Goal: Transaction & Acquisition: Obtain resource

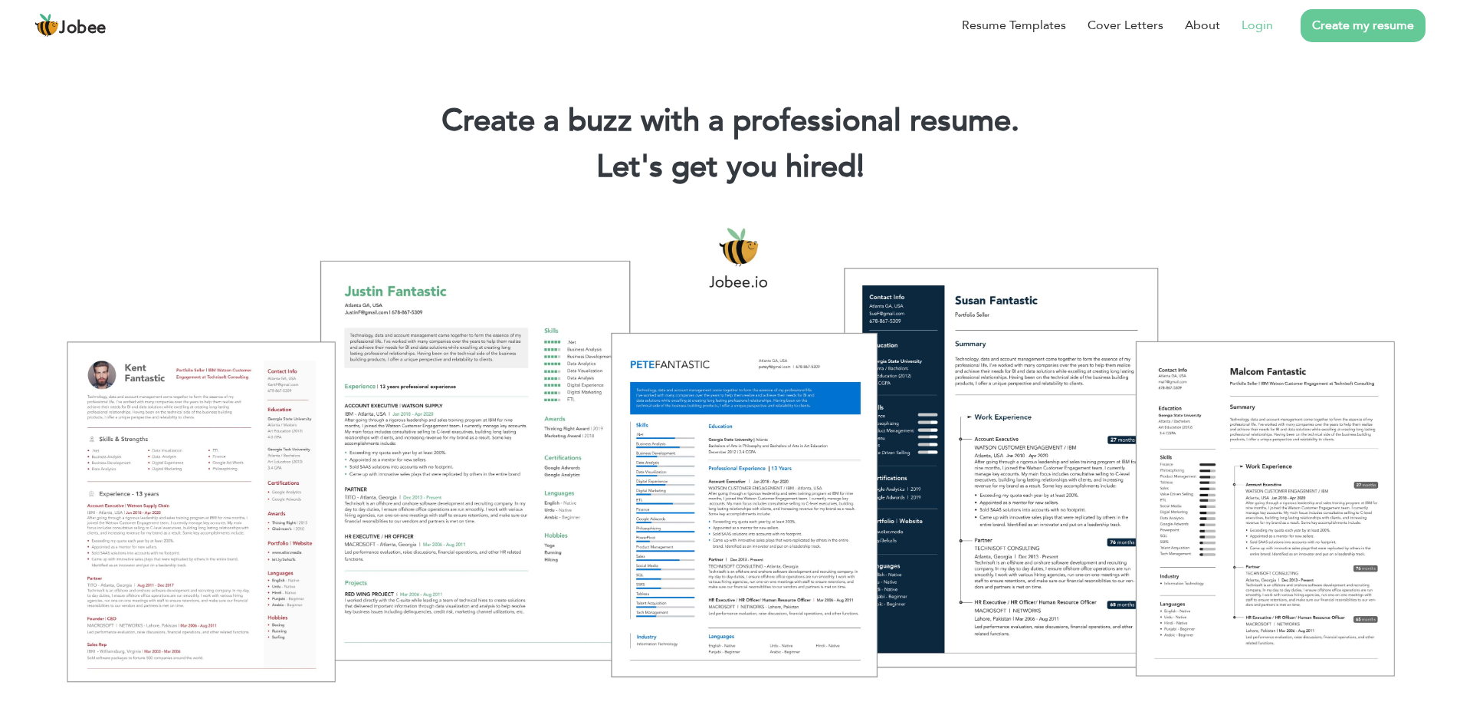
click at [1259, 33] on link "Login" at bounding box center [1257, 25] width 31 height 18
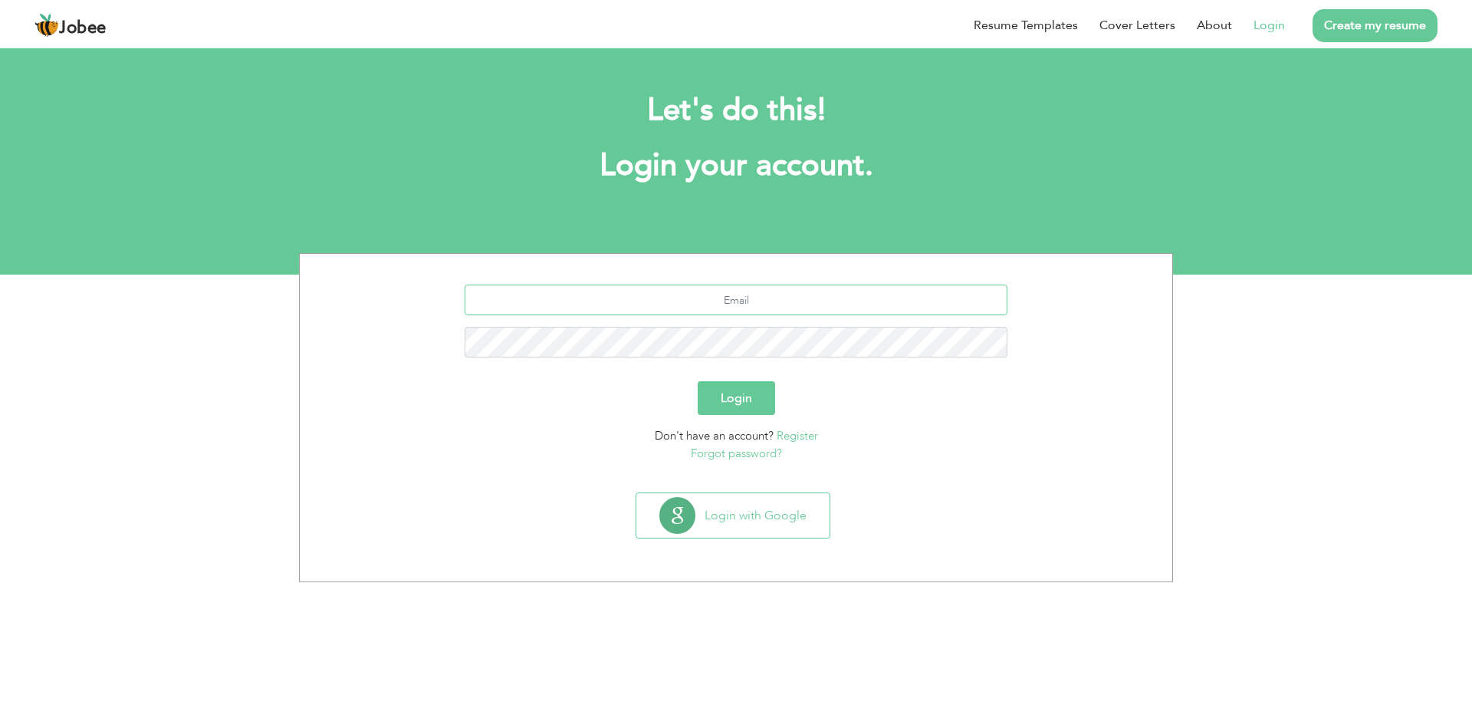
click at [727, 310] on input "text" at bounding box center [737, 299] width 544 height 31
click at [877, 409] on div "Login" at bounding box center [735, 398] width 849 height 34
click at [754, 302] on input "text" at bounding box center [737, 299] width 544 height 31
click at [875, 389] on div "Login" at bounding box center [735, 398] width 849 height 34
click at [793, 311] on input "text" at bounding box center [737, 299] width 544 height 31
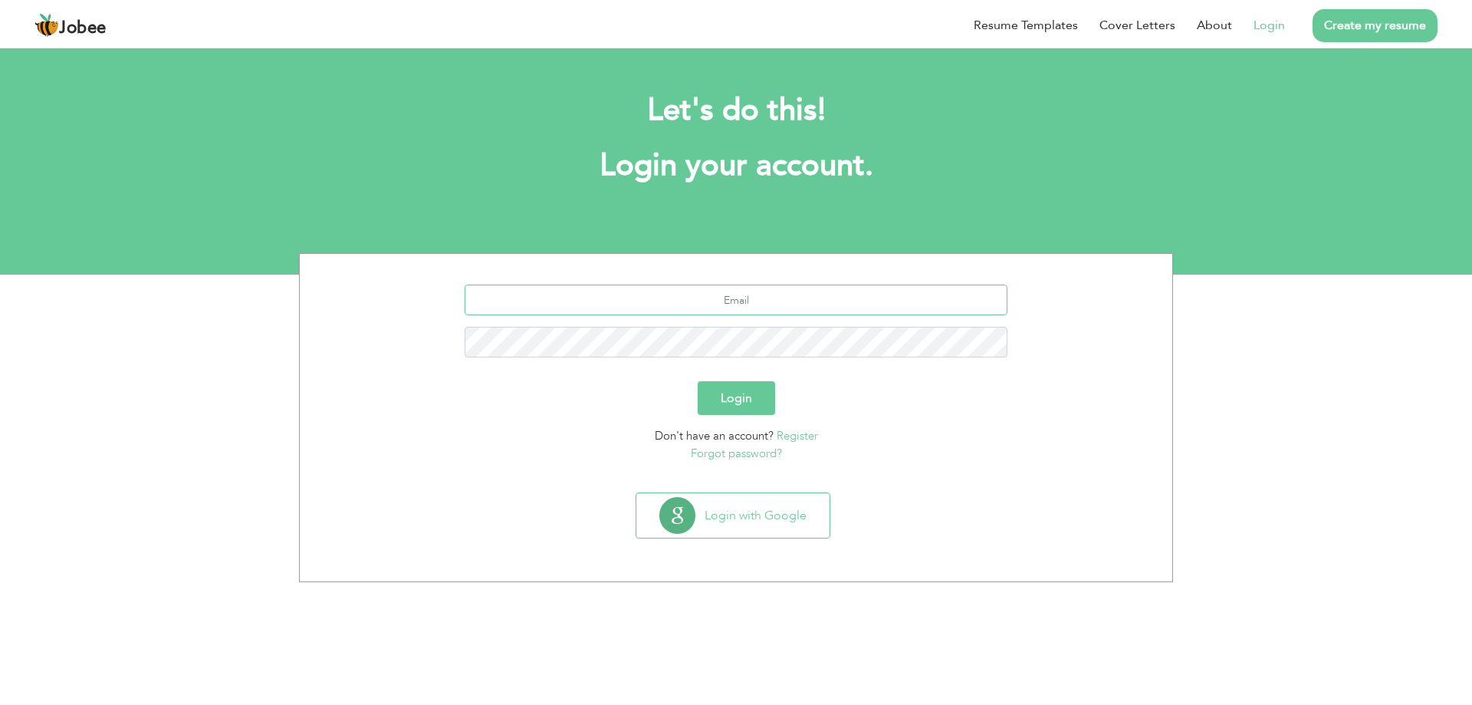
click at [675, 301] on input "text" at bounding box center [737, 299] width 544 height 31
type input "[EMAIL_ADDRESS][DOMAIN_NAME]"
click at [698, 381] on button "Login" at bounding box center [736, 398] width 77 height 34
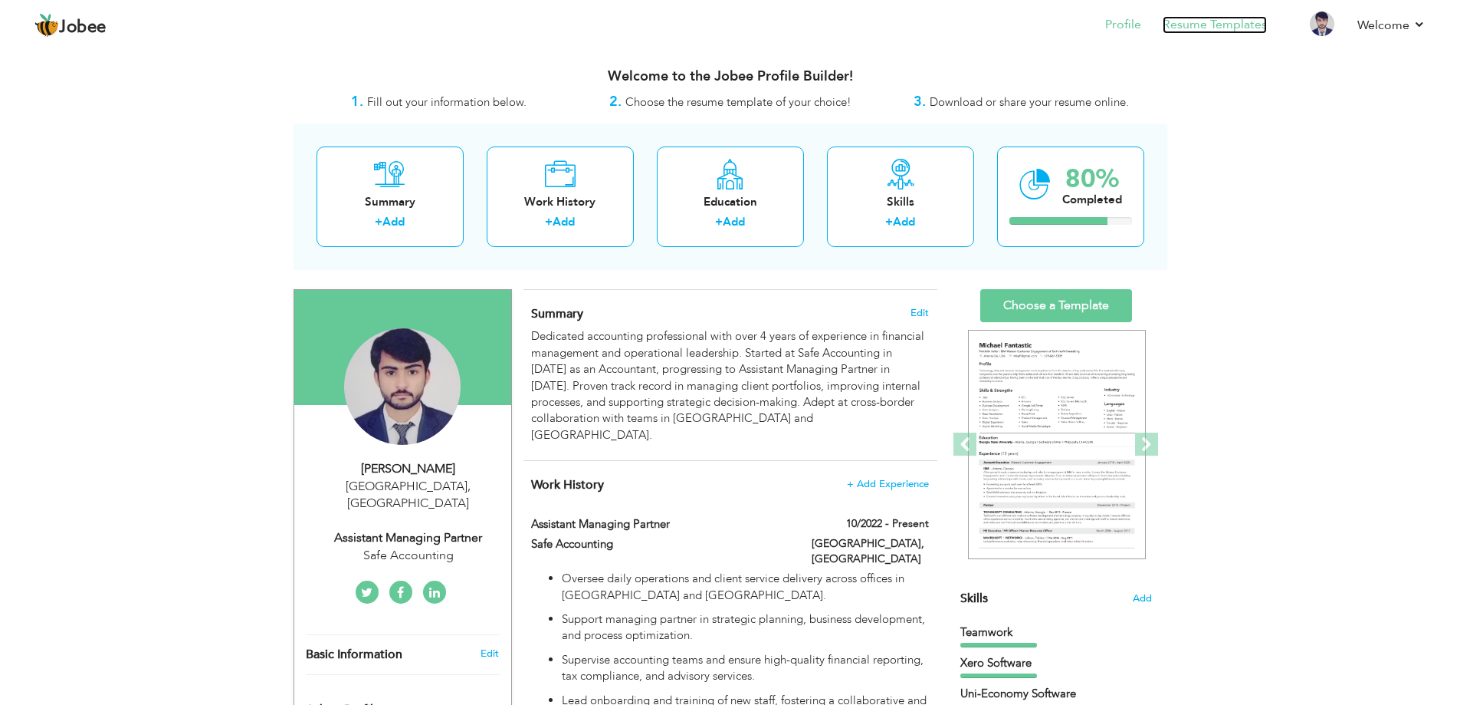
click at [1217, 22] on link "Resume Templates" at bounding box center [1215, 25] width 104 height 18
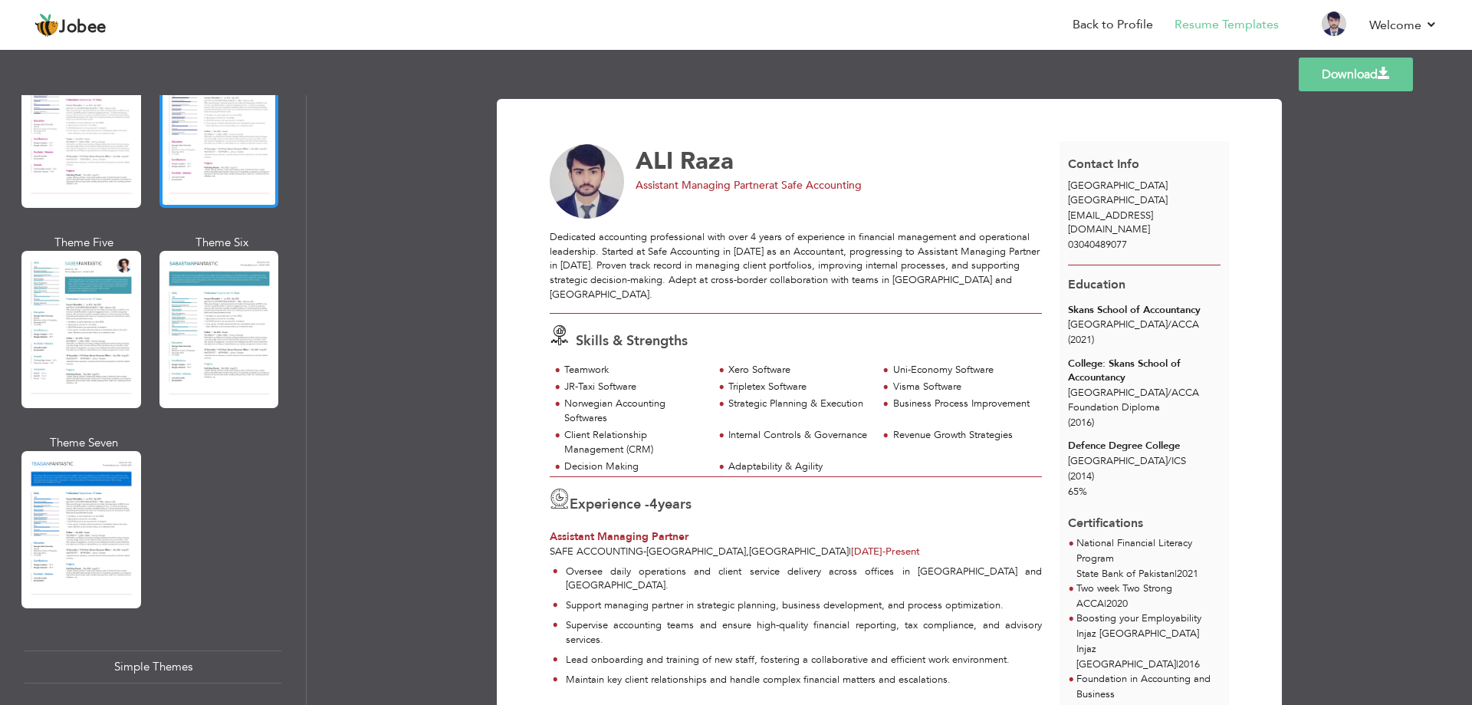
scroll to position [2516, 0]
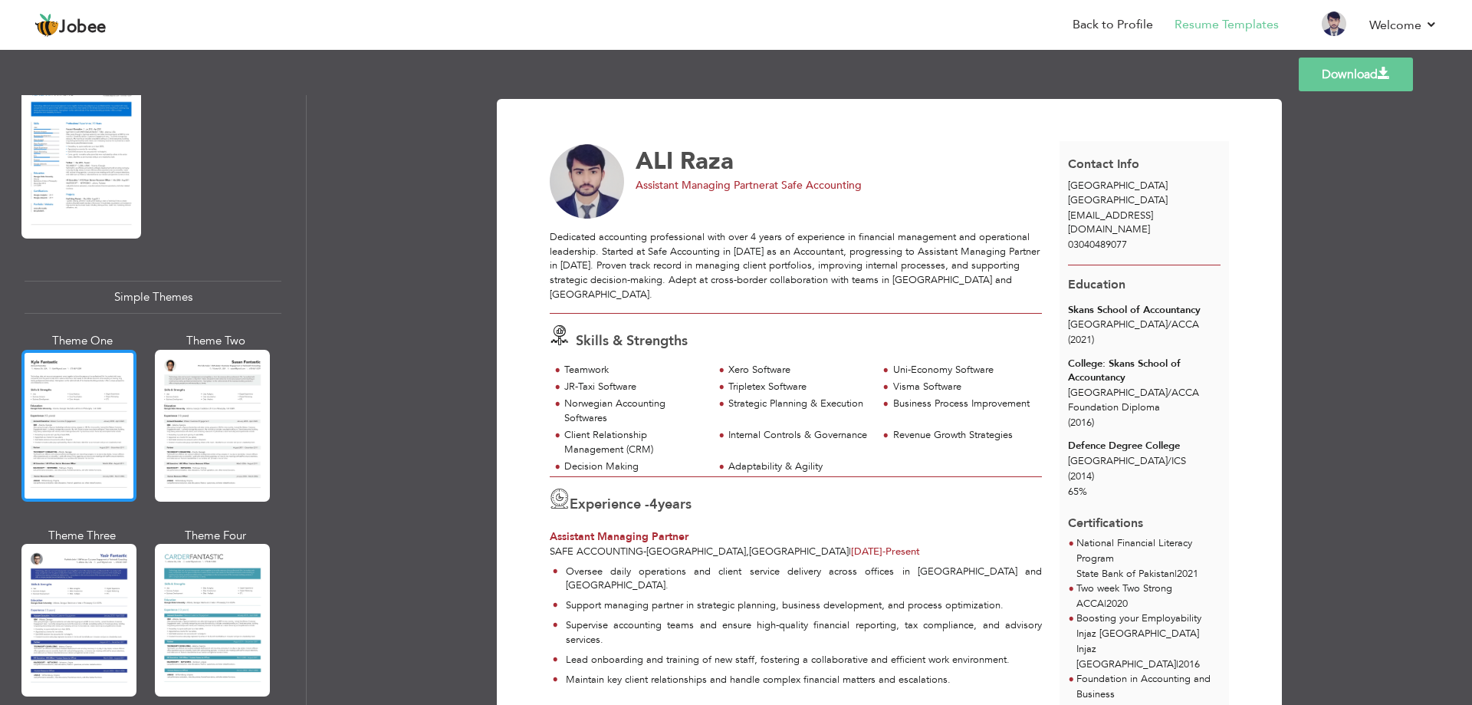
click at [65, 399] on div at bounding box center [78, 426] width 115 height 152
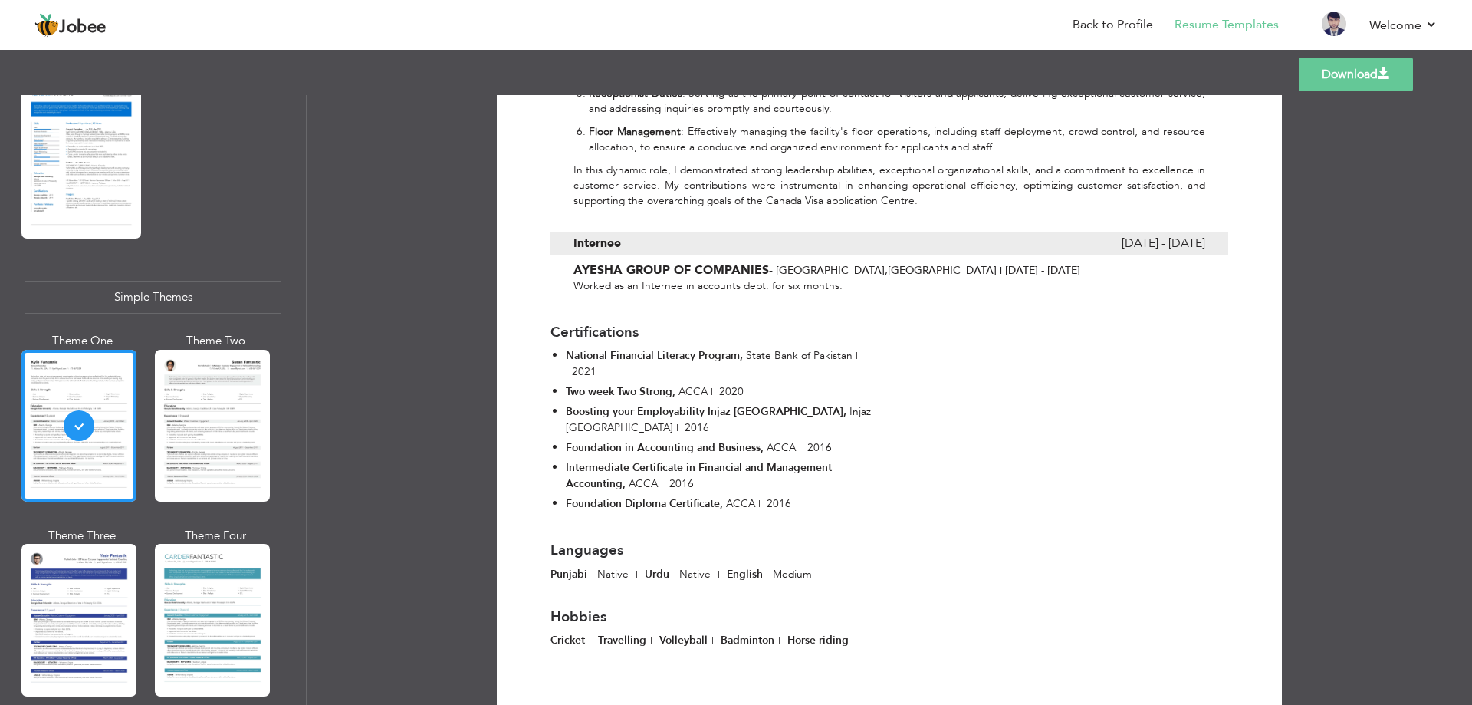
scroll to position [1231, 0]
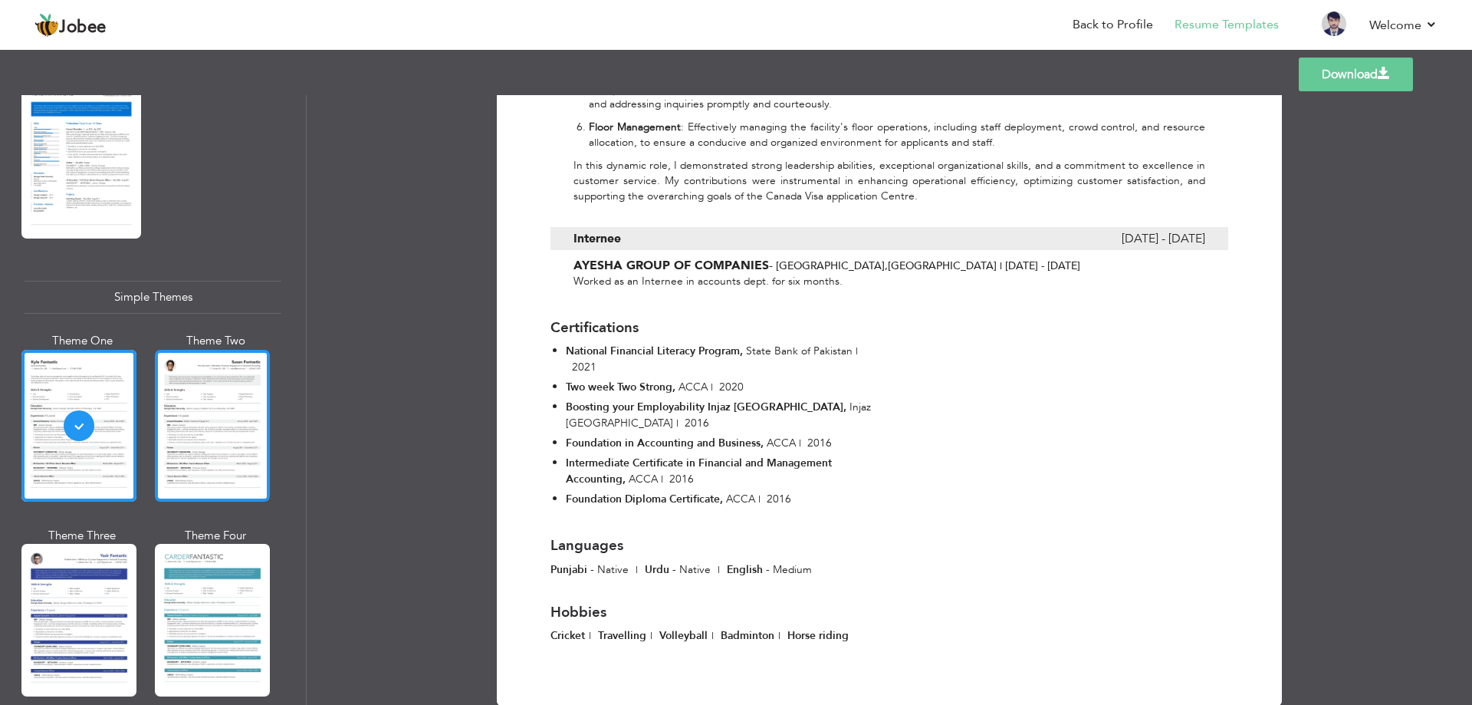
click at [218, 379] on div at bounding box center [212, 426] width 115 height 152
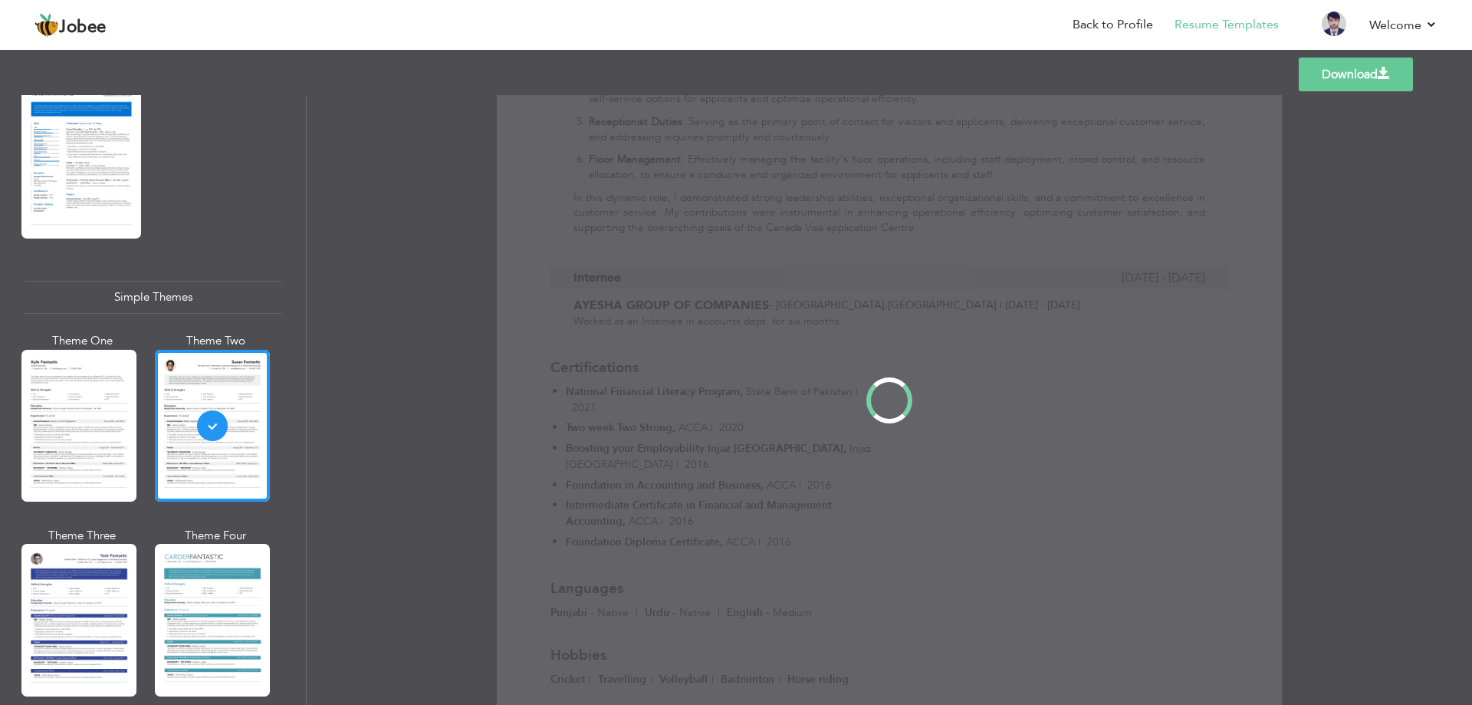
scroll to position [0, 0]
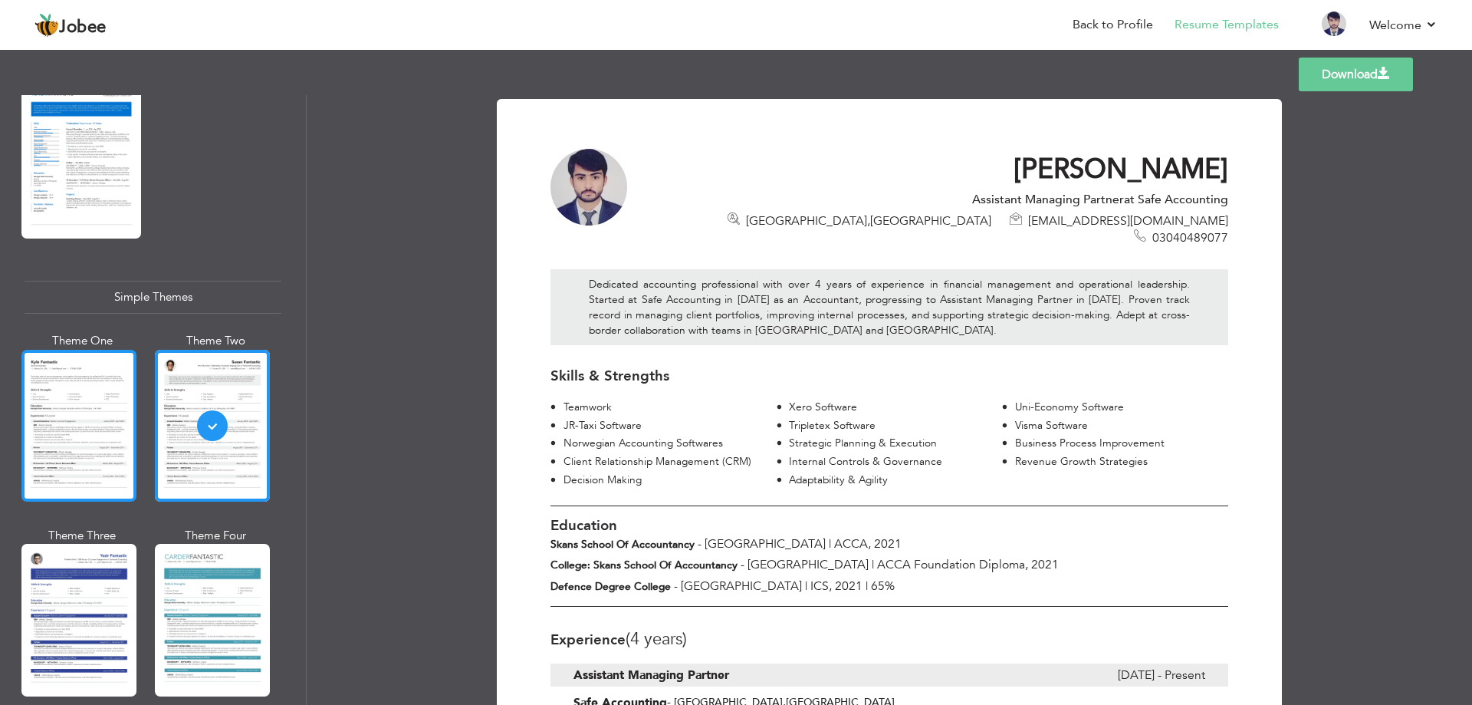
click at [81, 403] on div at bounding box center [78, 426] width 115 height 152
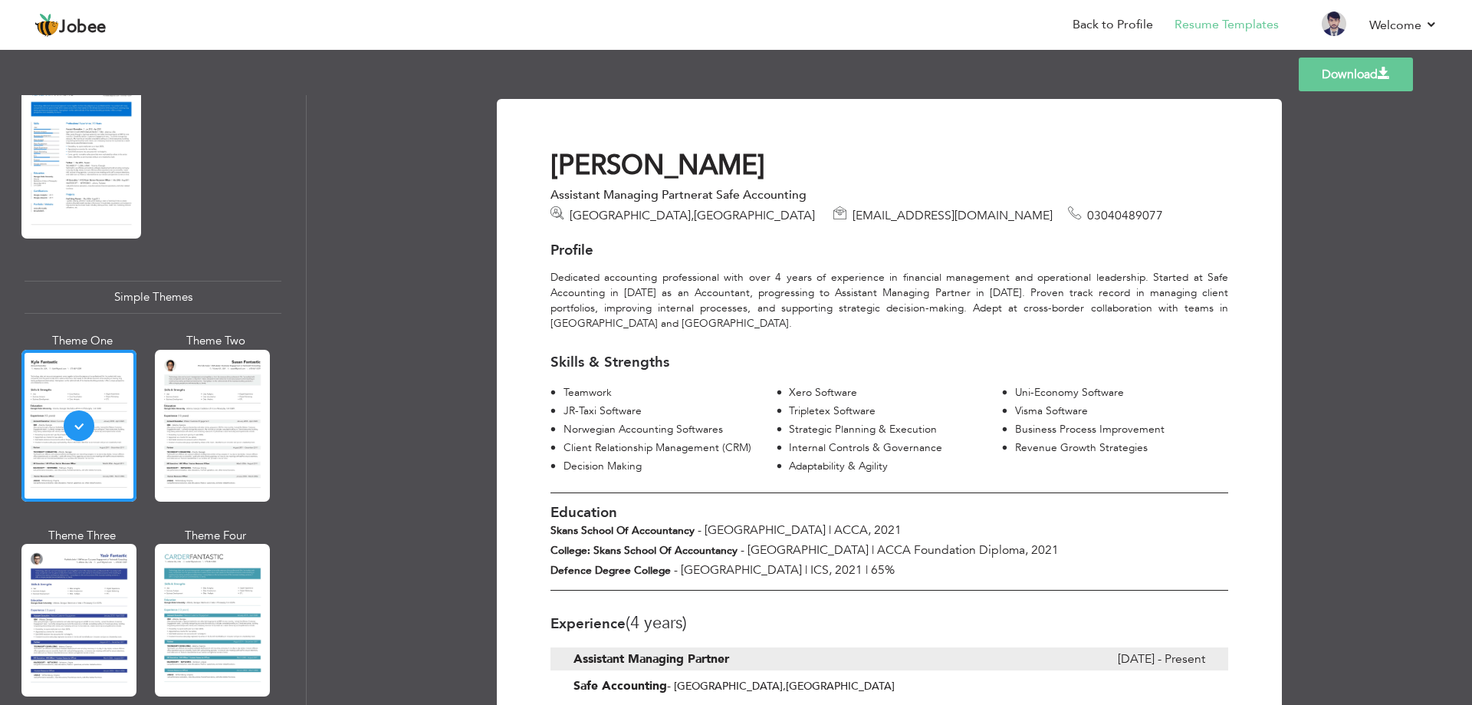
click at [1355, 80] on link "Download" at bounding box center [1356, 74] width 114 height 34
click at [1332, 158] on div "Download ALI Raza Assistant Managing Partner at Safe Accounting Lahore , Pakist…" at bounding box center [889, 399] width 1165 height 609
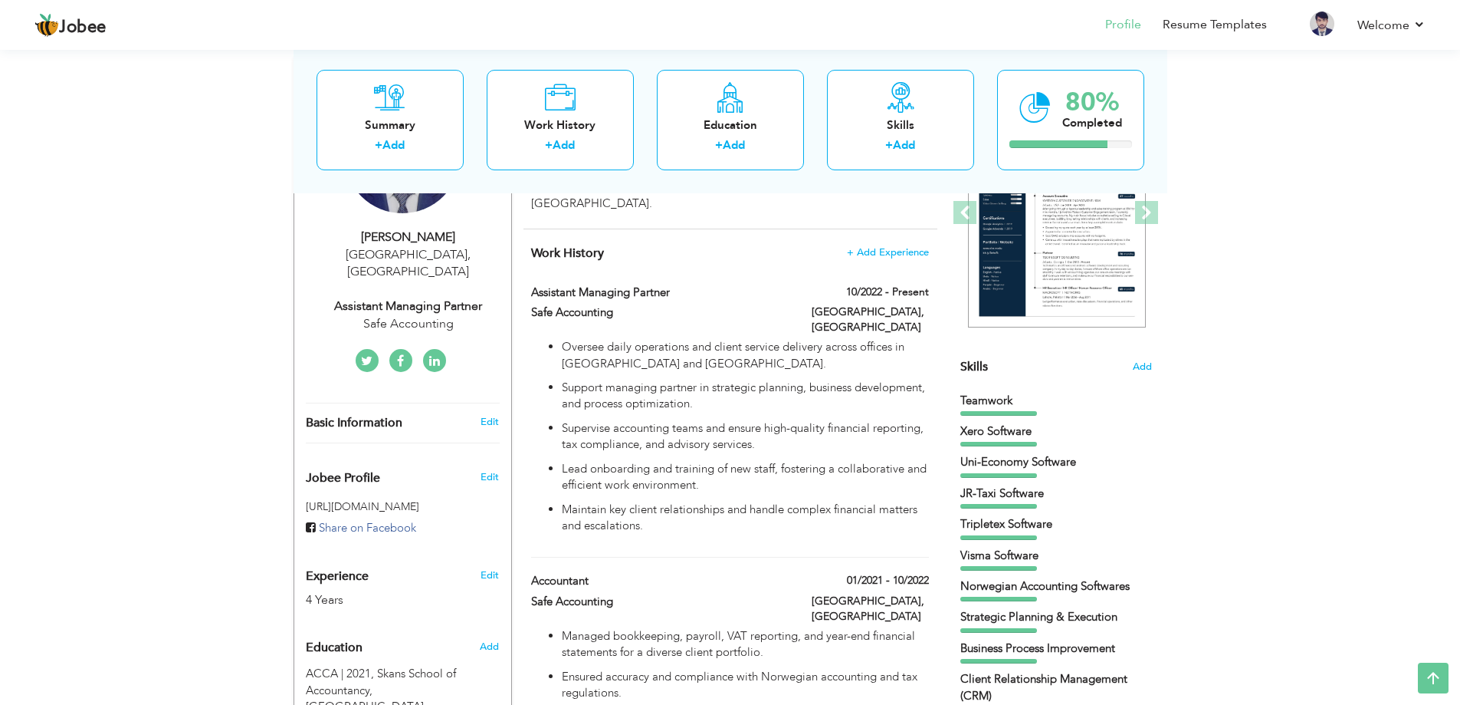
scroll to position [230, 0]
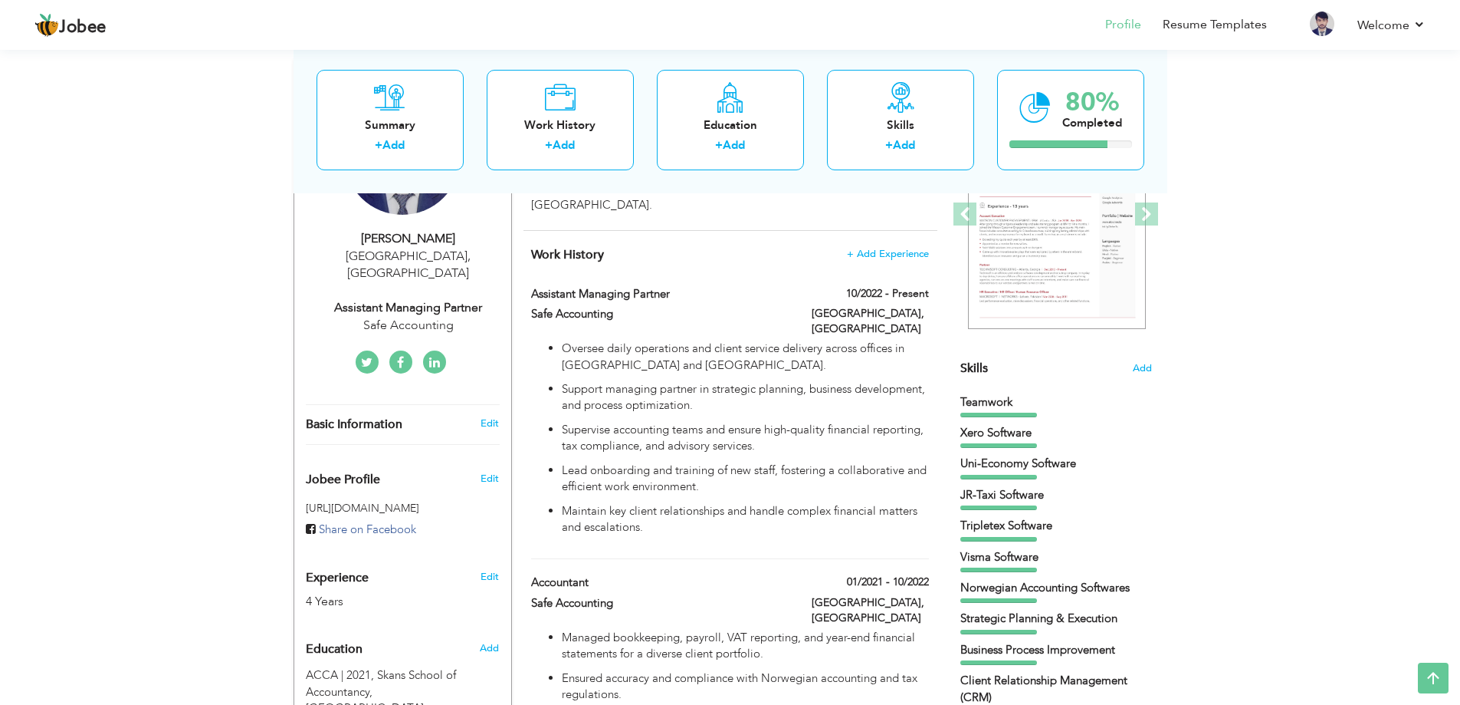
click at [434, 356] on icon at bounding box center [434, 362] width 11 height 12
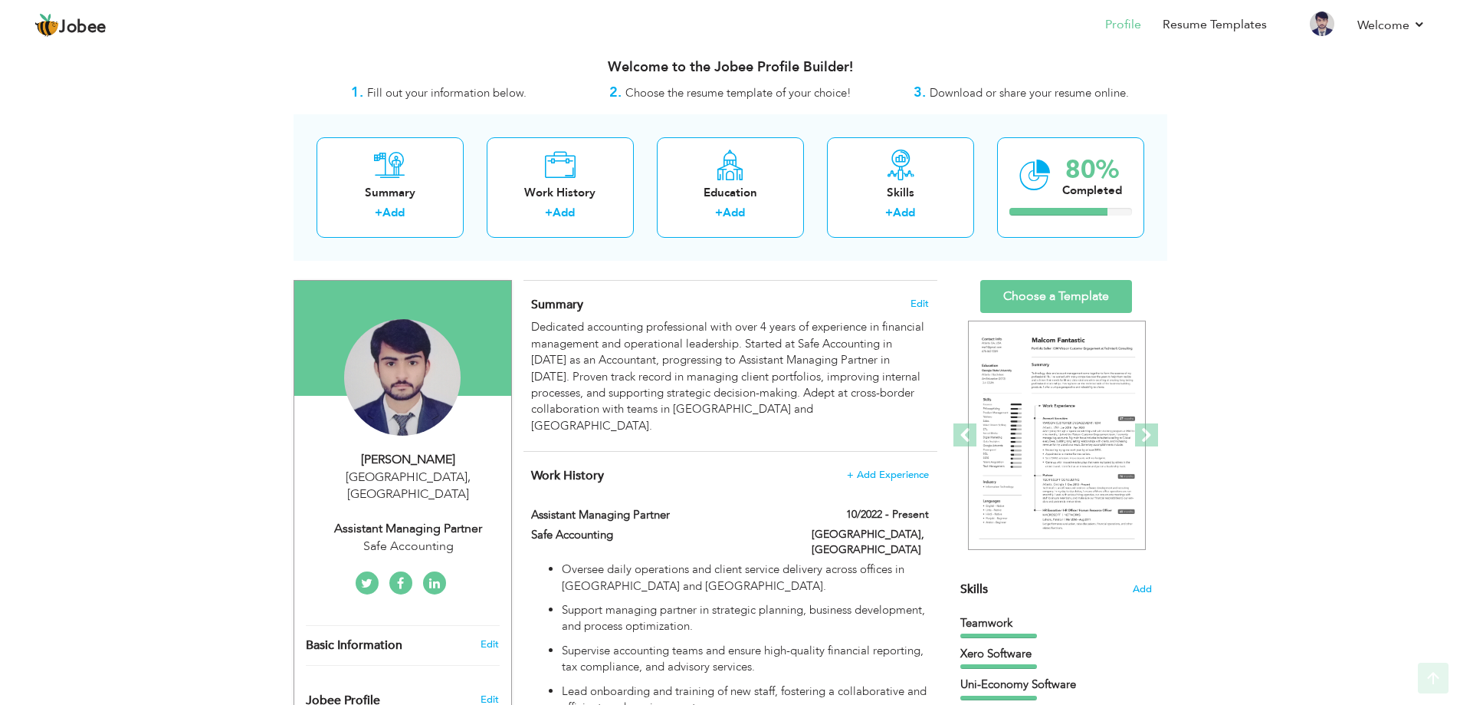
scroll to position [0, 0]
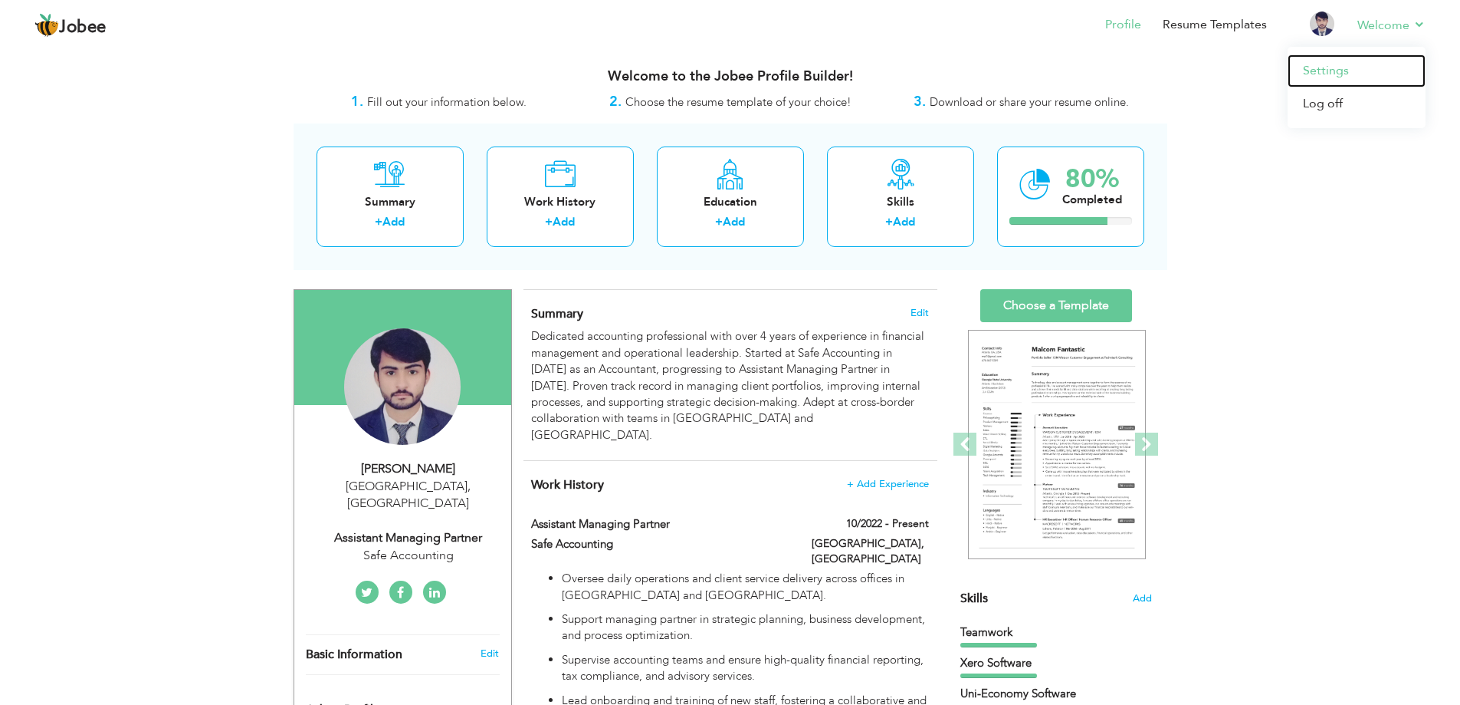
click at [1362, 66] on link "Settings" at bounding box center [1357, 70] width 138 height 33
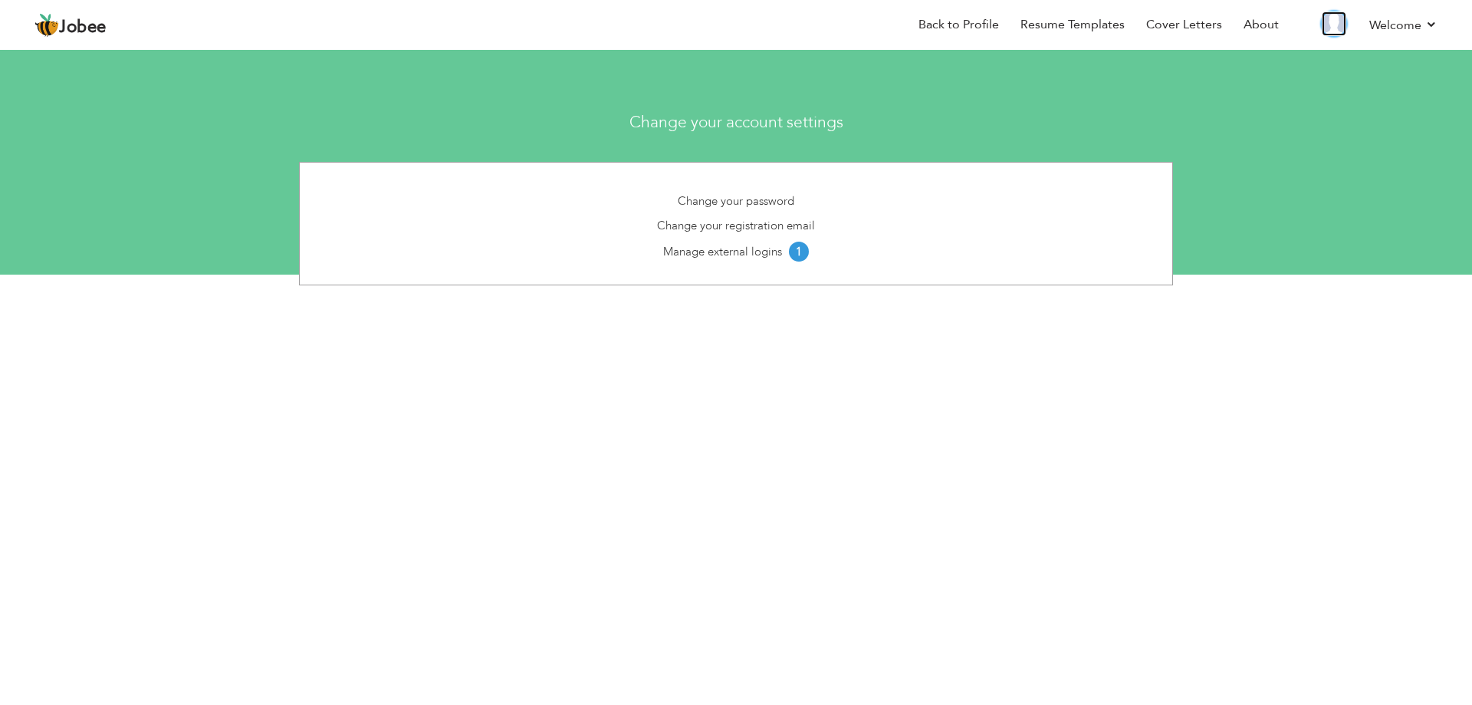
click at [1334, 23] on img at bounding box center [1334, 23] width 25 height 25
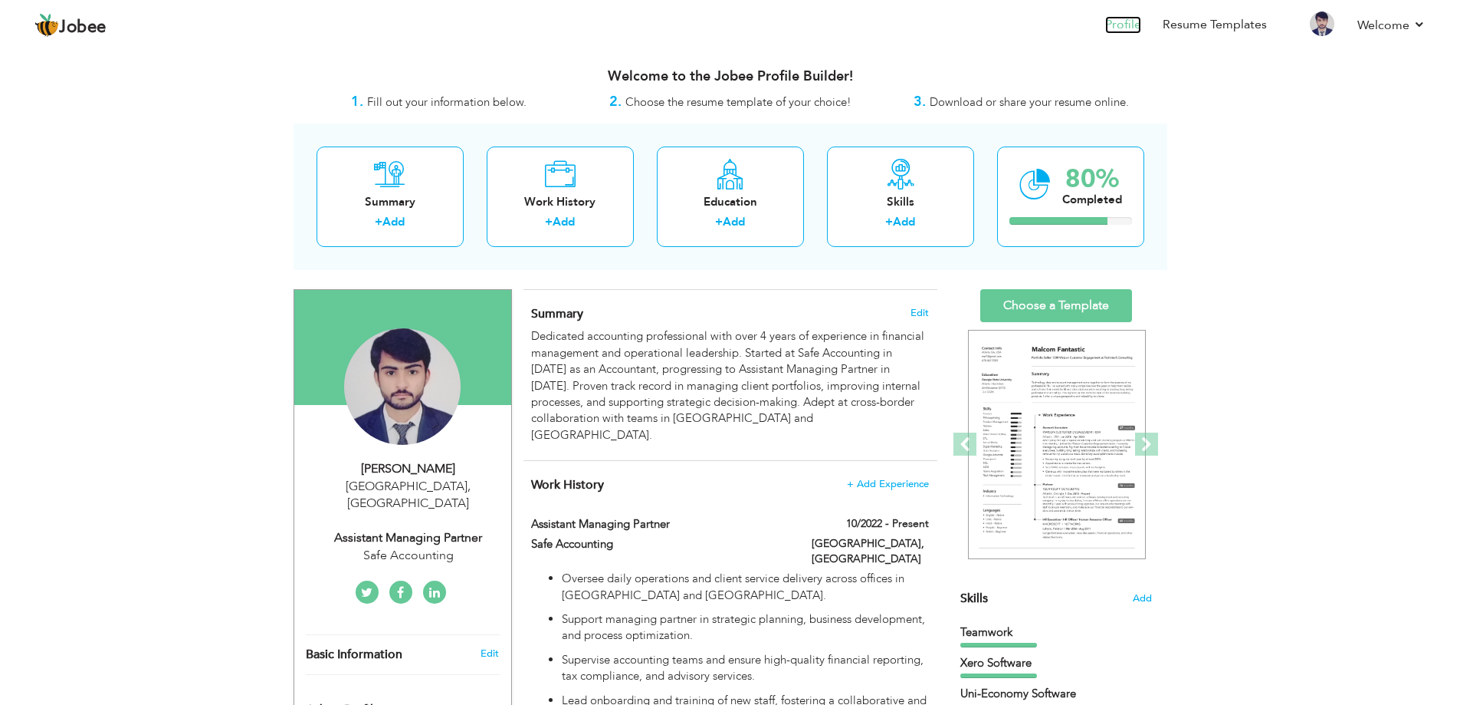
click at [1123, 25] on link "Profile" at bounding box center [1123, 25] width 36 height 18
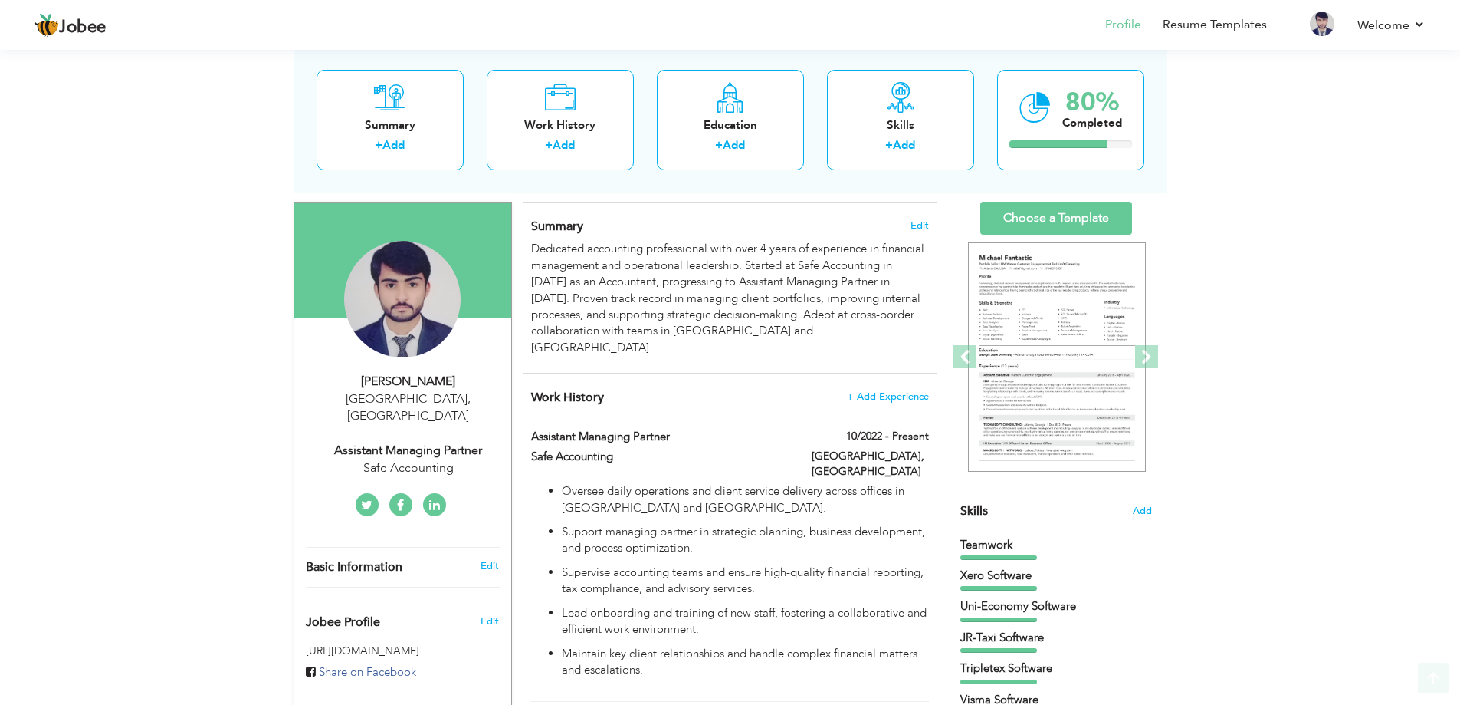
scroll to position [153, 0]
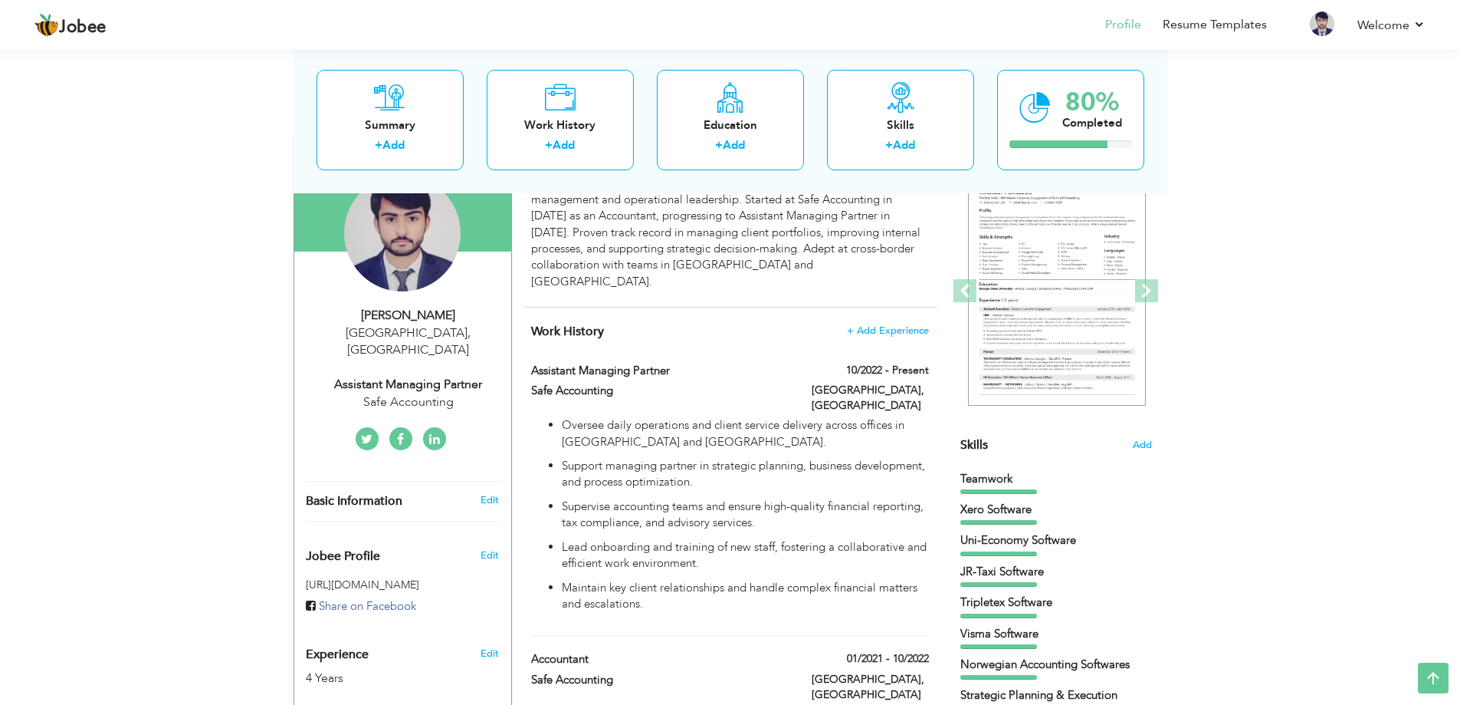
click at [409, 312] on div "[PERSON_NAME]" at bounding box center [408, 316] width 205 height 18
type input "ALI"
type input "Raza"
type input "03040489077"
select select "number:166"
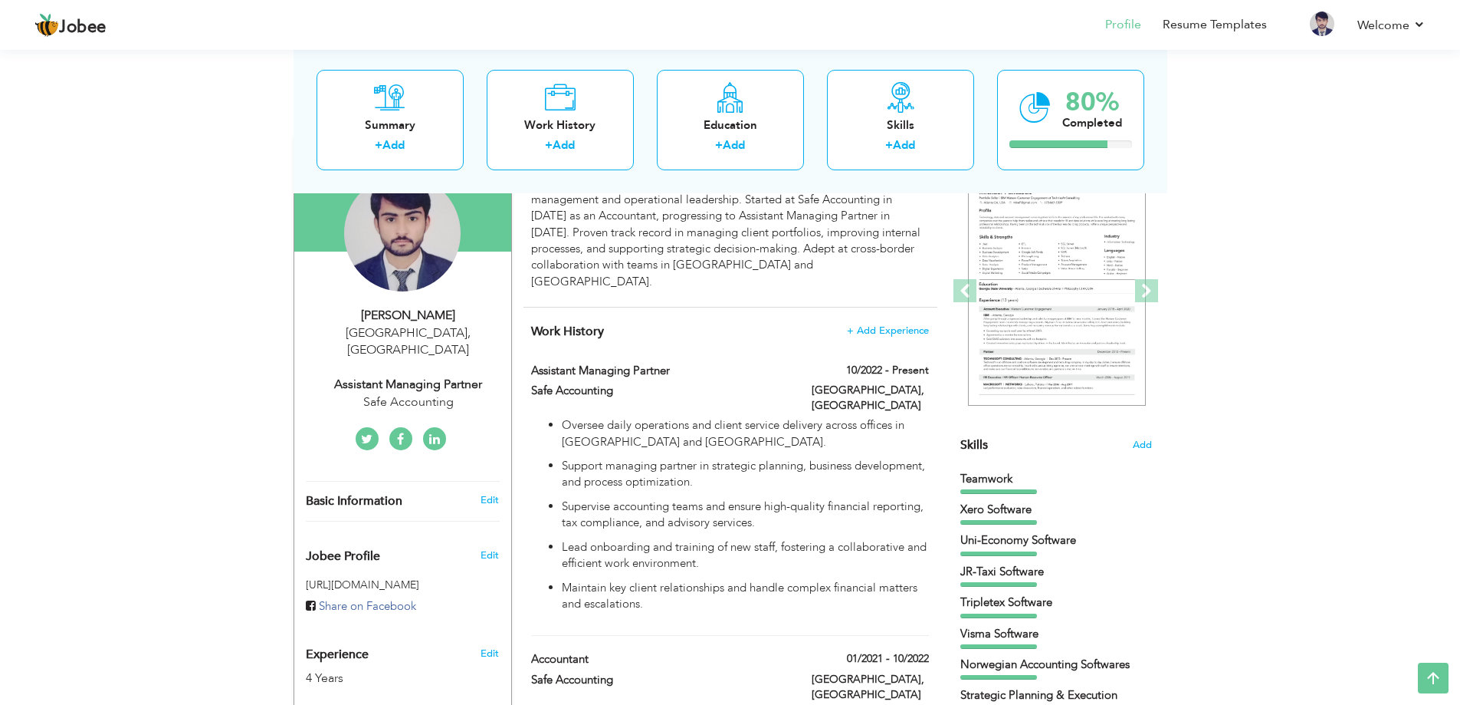
type input "[GEOGRAPHIC_DATA]"
select select "number:6"
type input "Safe Accounting"
type input "Assistant Managing Partner"
type input "https://www.linkedin.com/in/ali-raza-6aab61116"
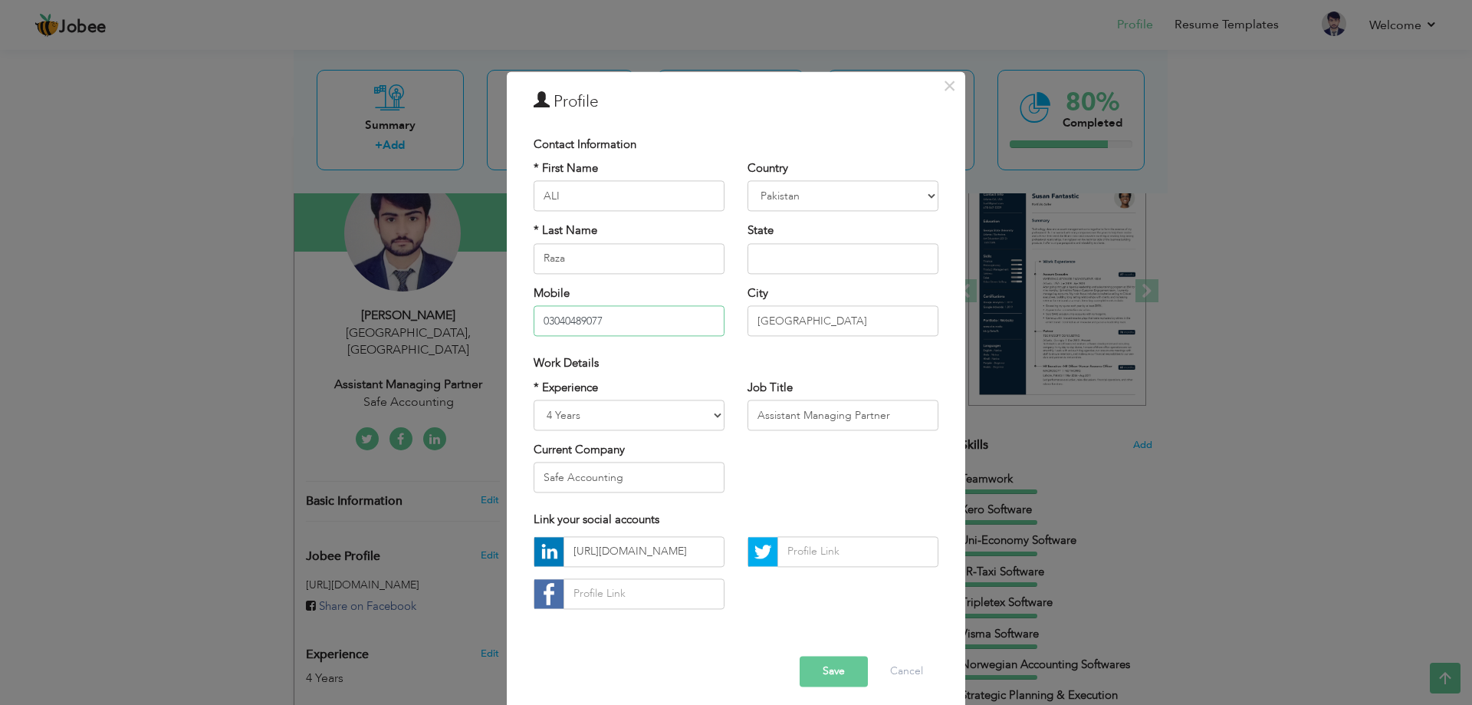
drag, startPoint x: 544, startPoint y: 325, endPoint x: 563, endPoint y: 363, distance: 41.8
click at [544, 325] on input "03040489077" at bounding box center [629, 321] width 191 height 31
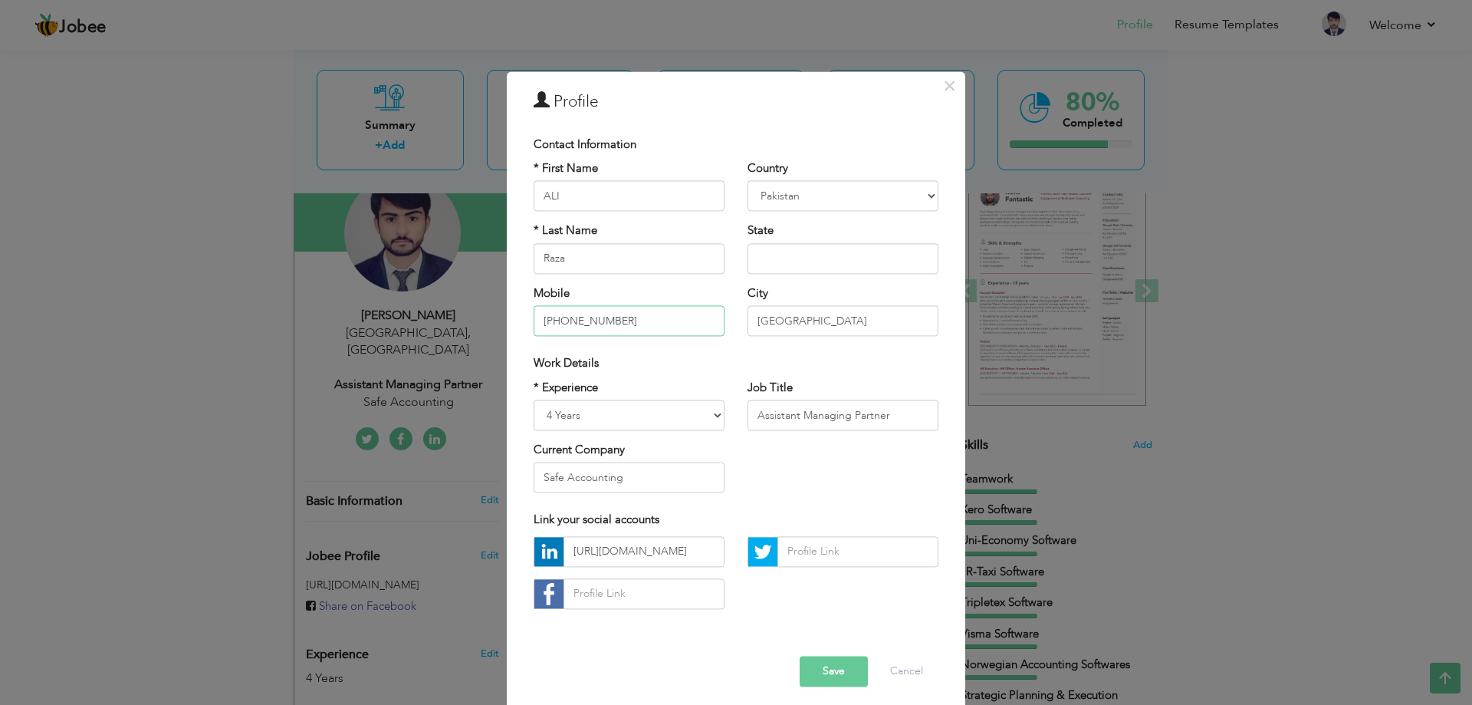
drag, startPoint x: 577, startPoint y: 318, endPoint x: 608, endPoint y: 356, distance: 48.5
click at [578, 318] on input "+92 3040489077" at bounding box center [629, 321] width 191 height 31
type input "[PHONE_NUMBER]"
click at [826, 674] on button "Save" at bounding box center [834, 670] width 68 height 31
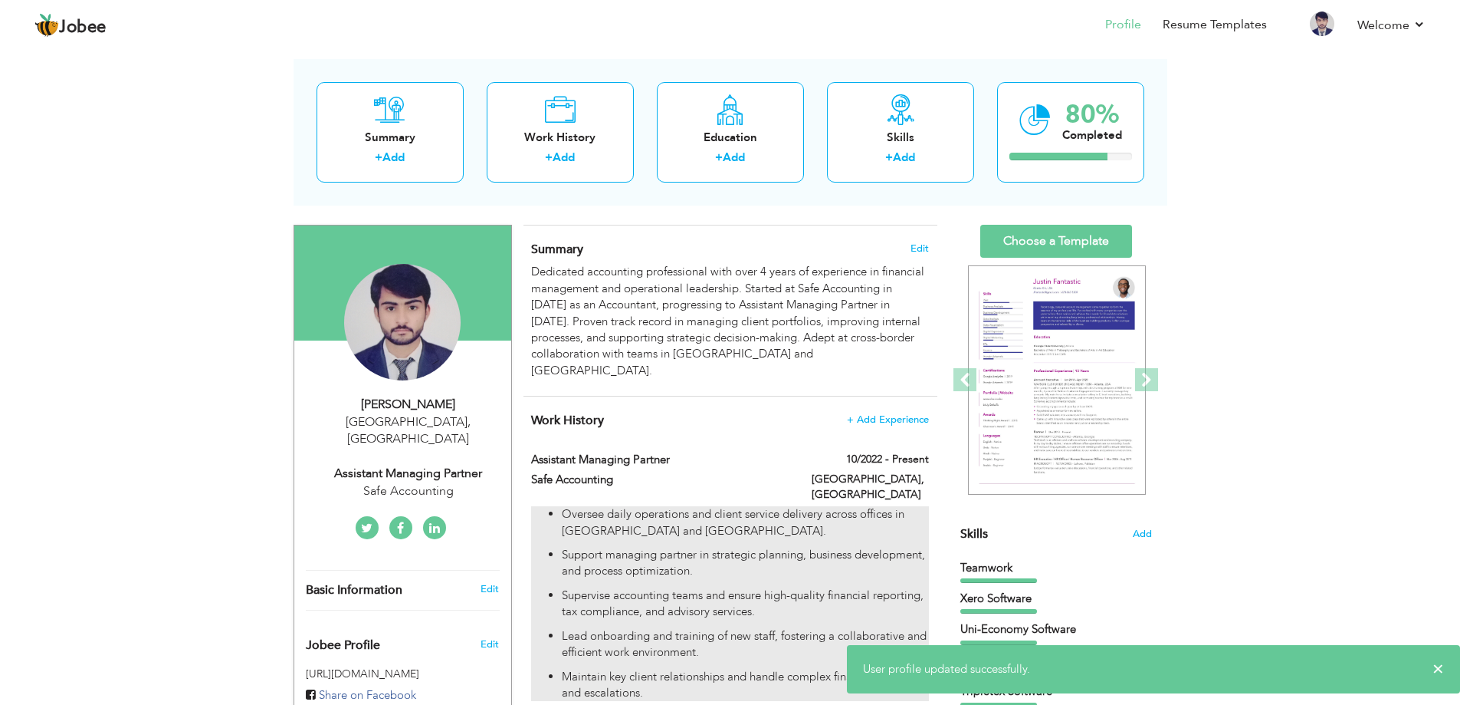
scroll to position [0, 0]
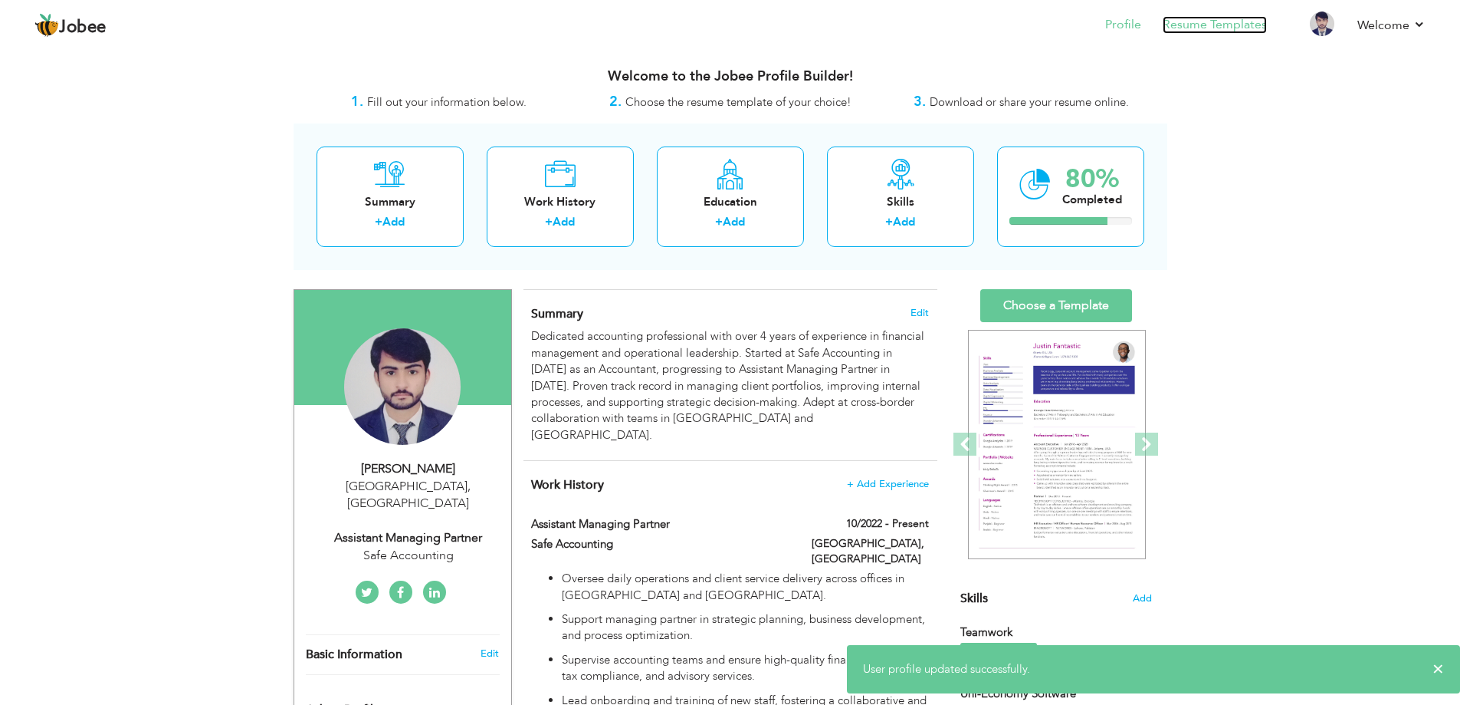
click at [1225, 28] on link "Resume Templates" at bounding box center [1215, 25] width 104 height 18
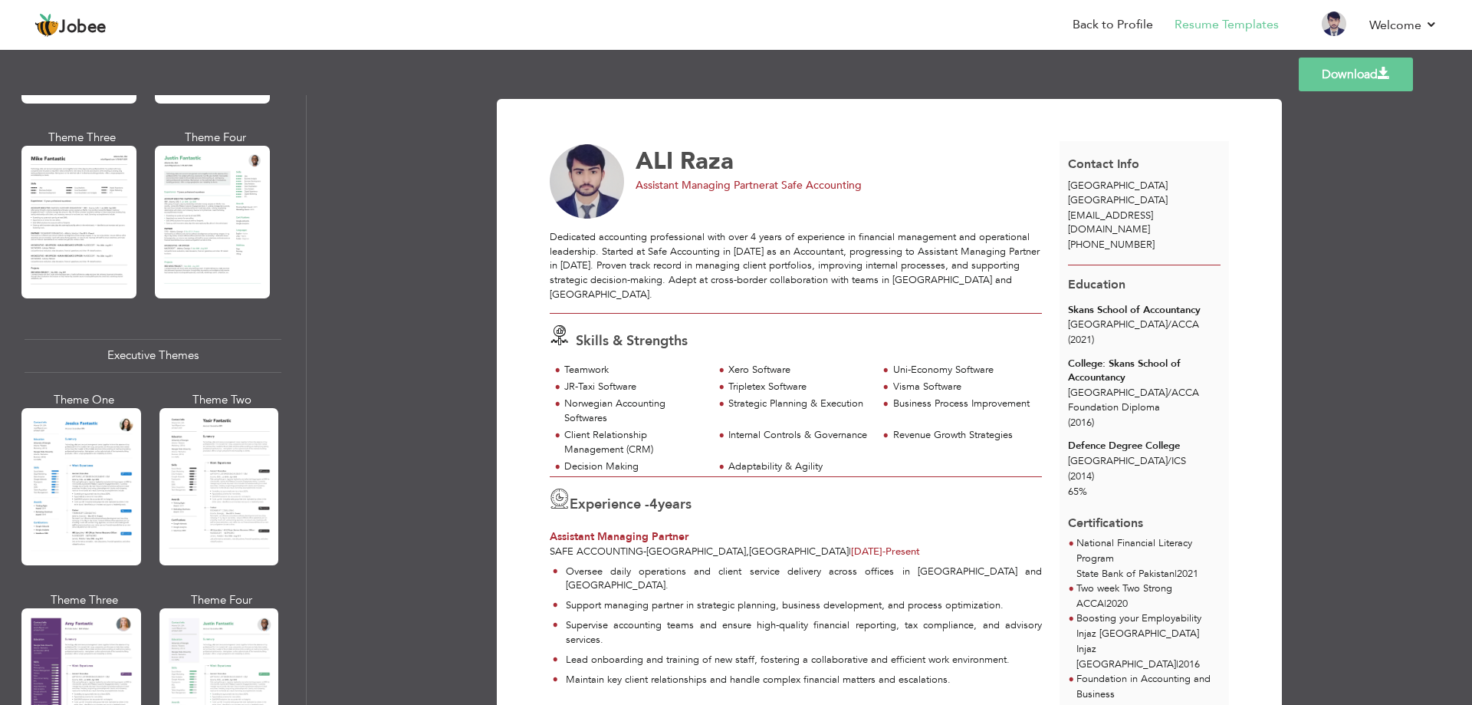
scroll to position [920, 0]
click at [225, 462] on div at bounding box center [219, 487] width 120 height 157
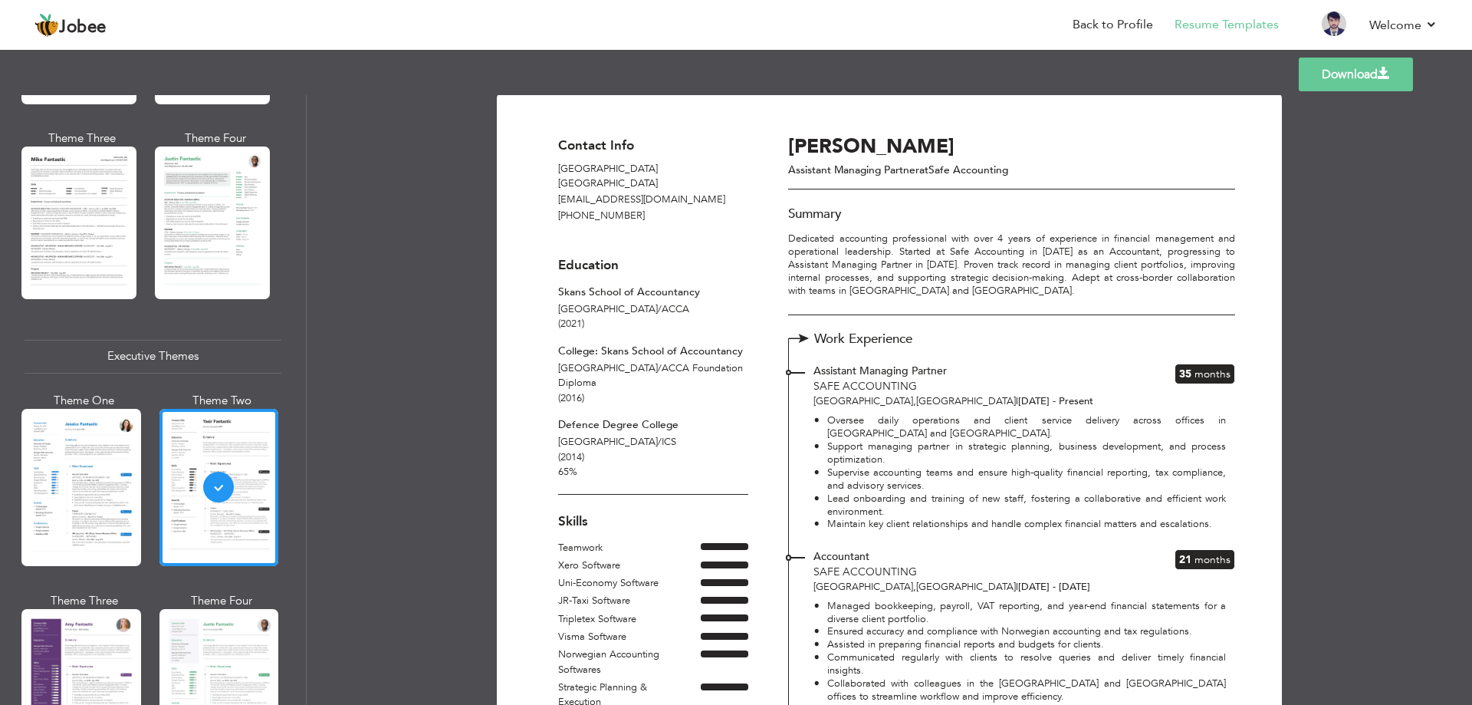
scroll to position [0, 0]
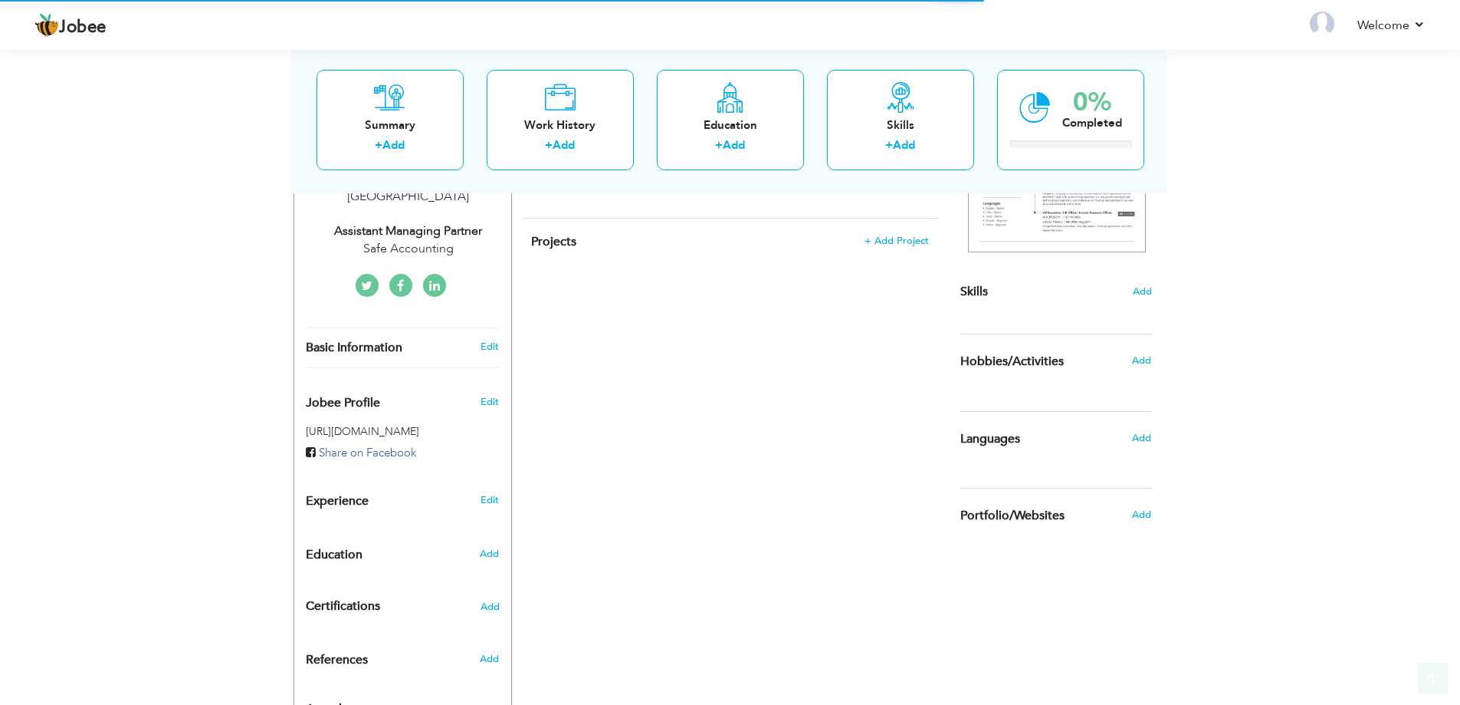
select select "?"
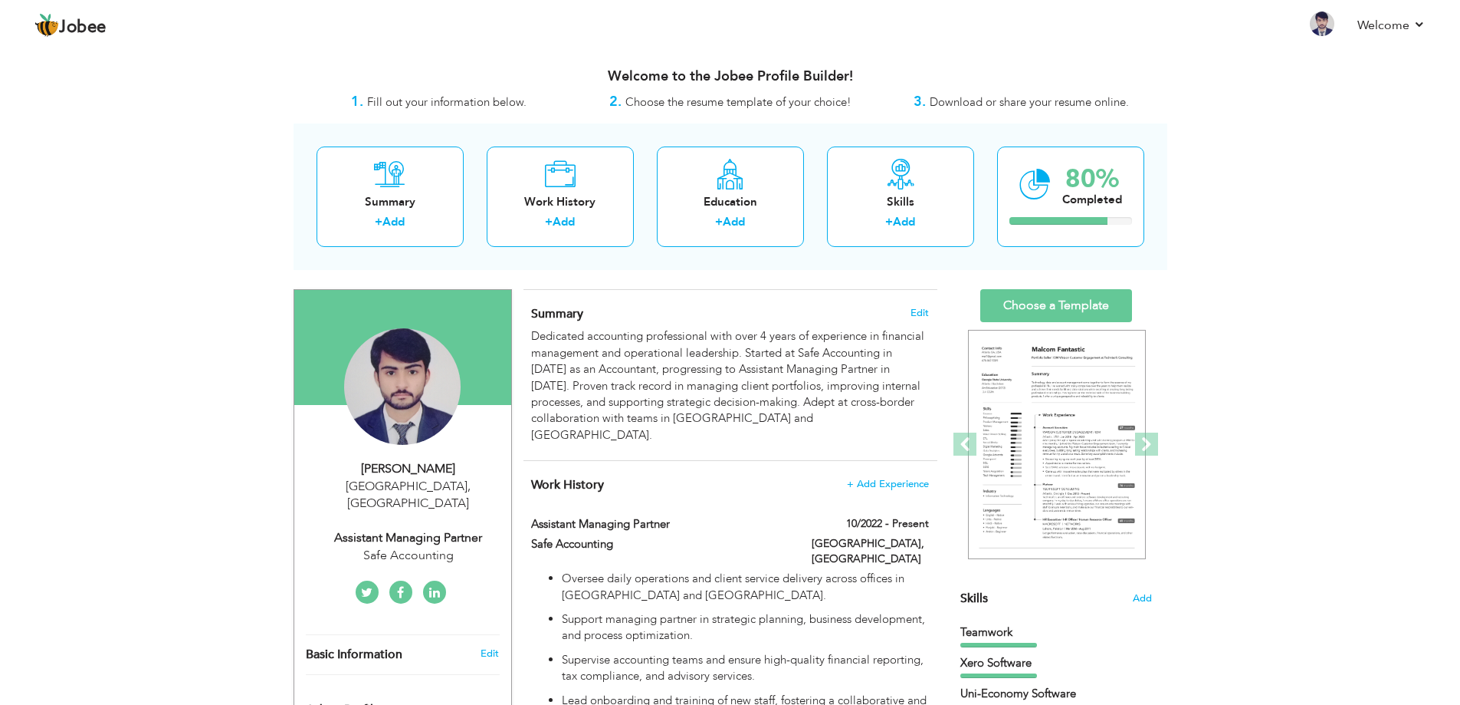
click at [405, 467] on div "[PERSON_NAME]" at bounding box center [408, 469] width 205 height 18
select select "number:166"
select select "number:6"
type input "Safe Accounting"
type input "Assistant Managing Partner"
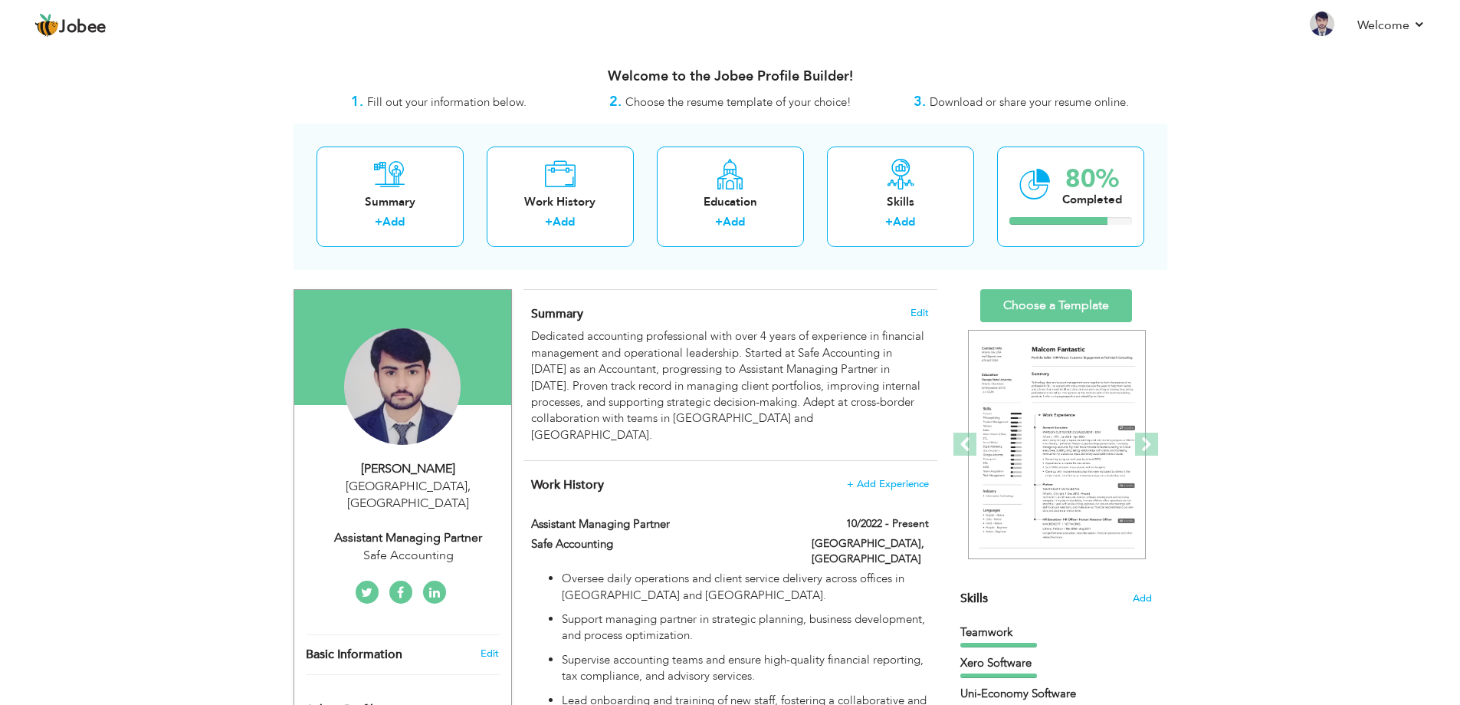
type input "[URL][DOMAIN_NAME]"
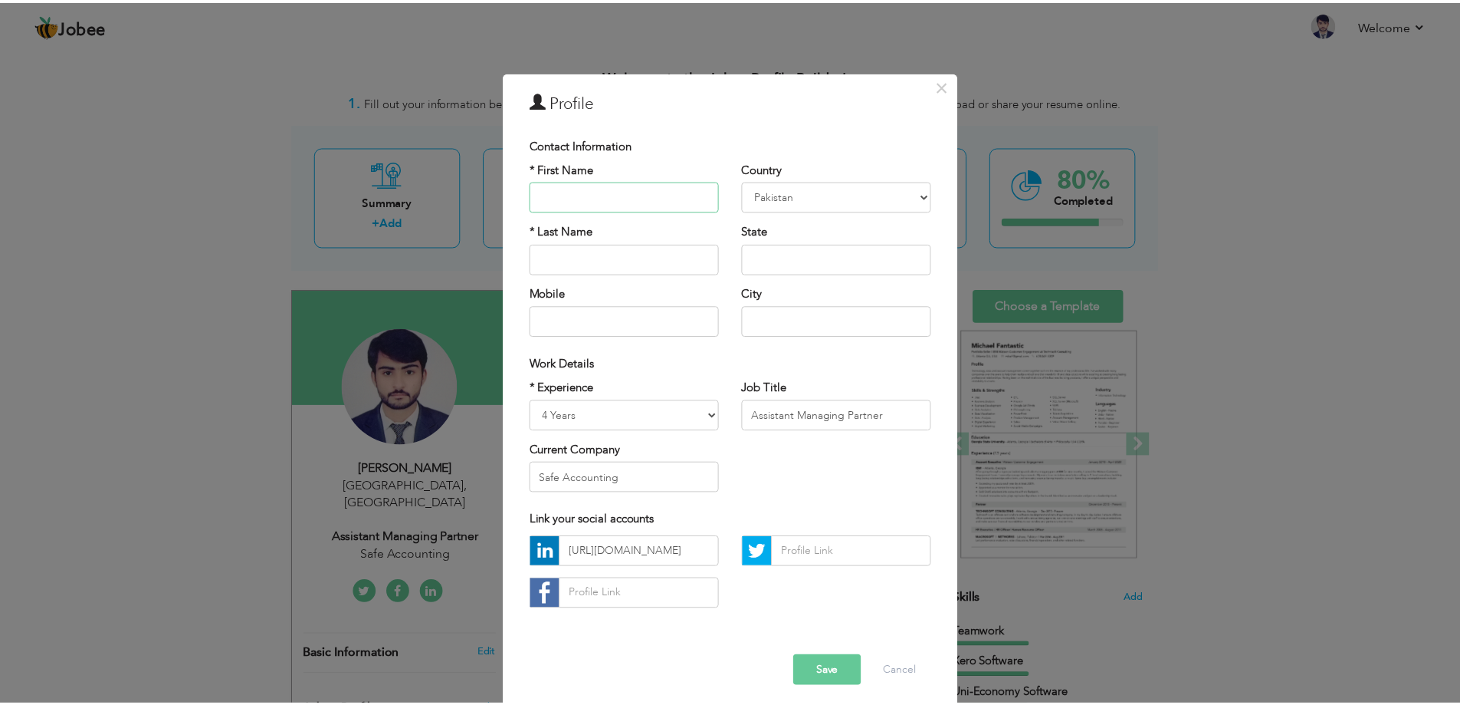
scroll to position [8, 0]
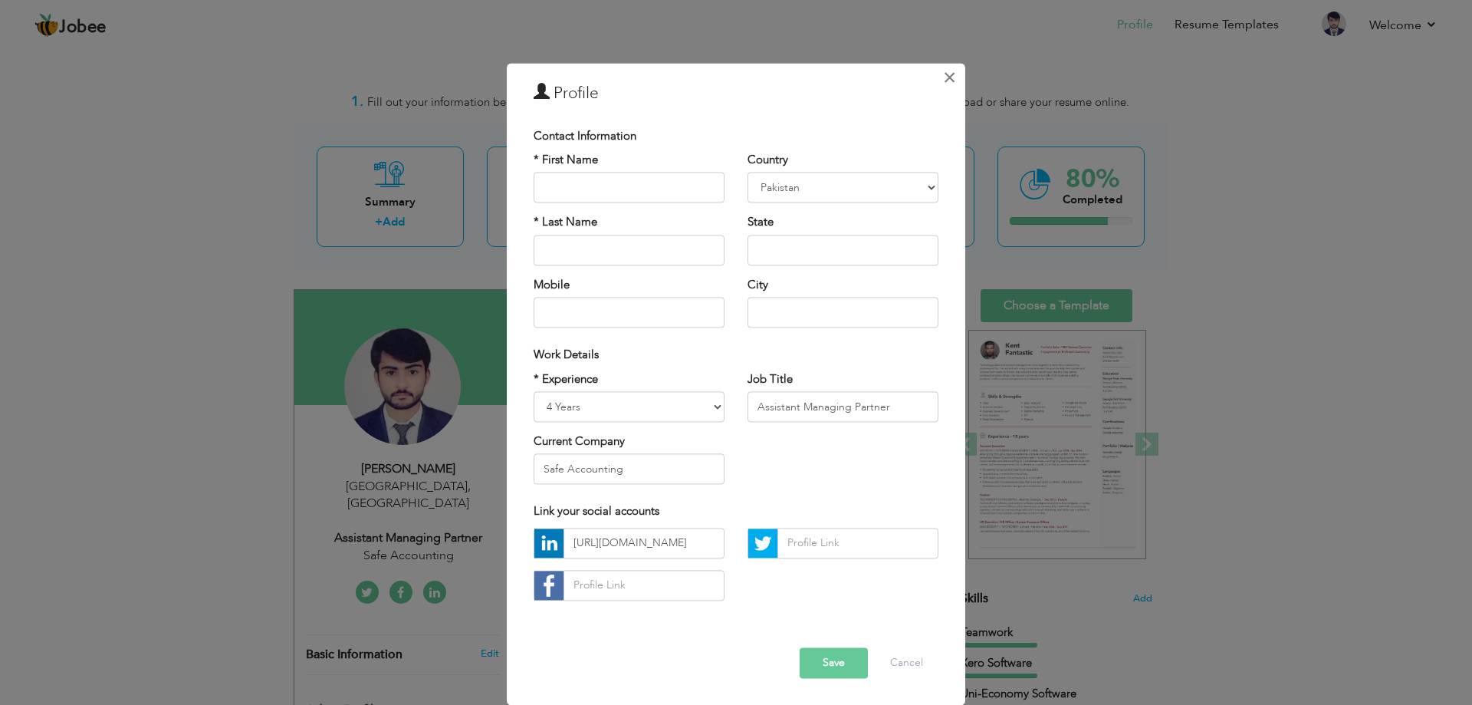
click at [945, 80] on span "×" at bounding box center [949, 78] width 13 height 28
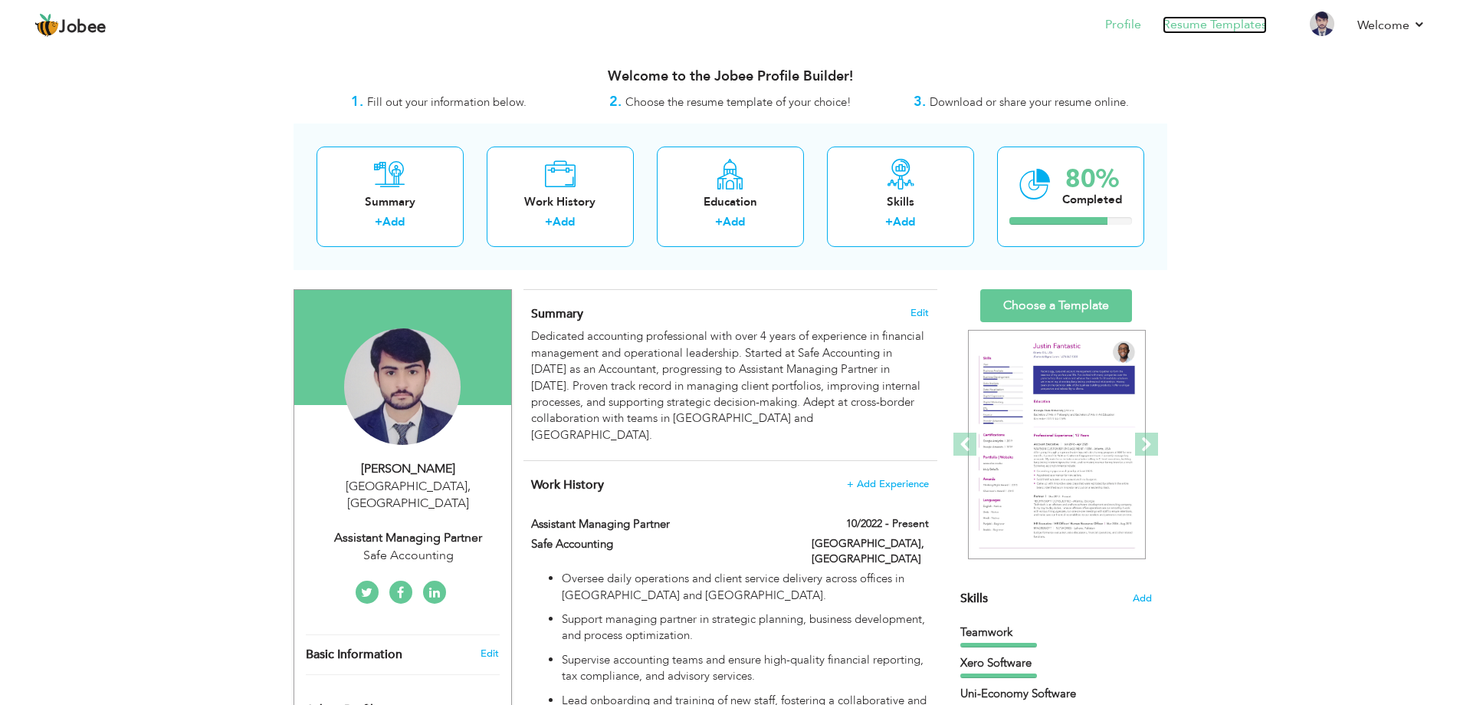
click at [1237, 25] on link "Resume Templates" at bounding box center [1215, 25] width 104 height 18
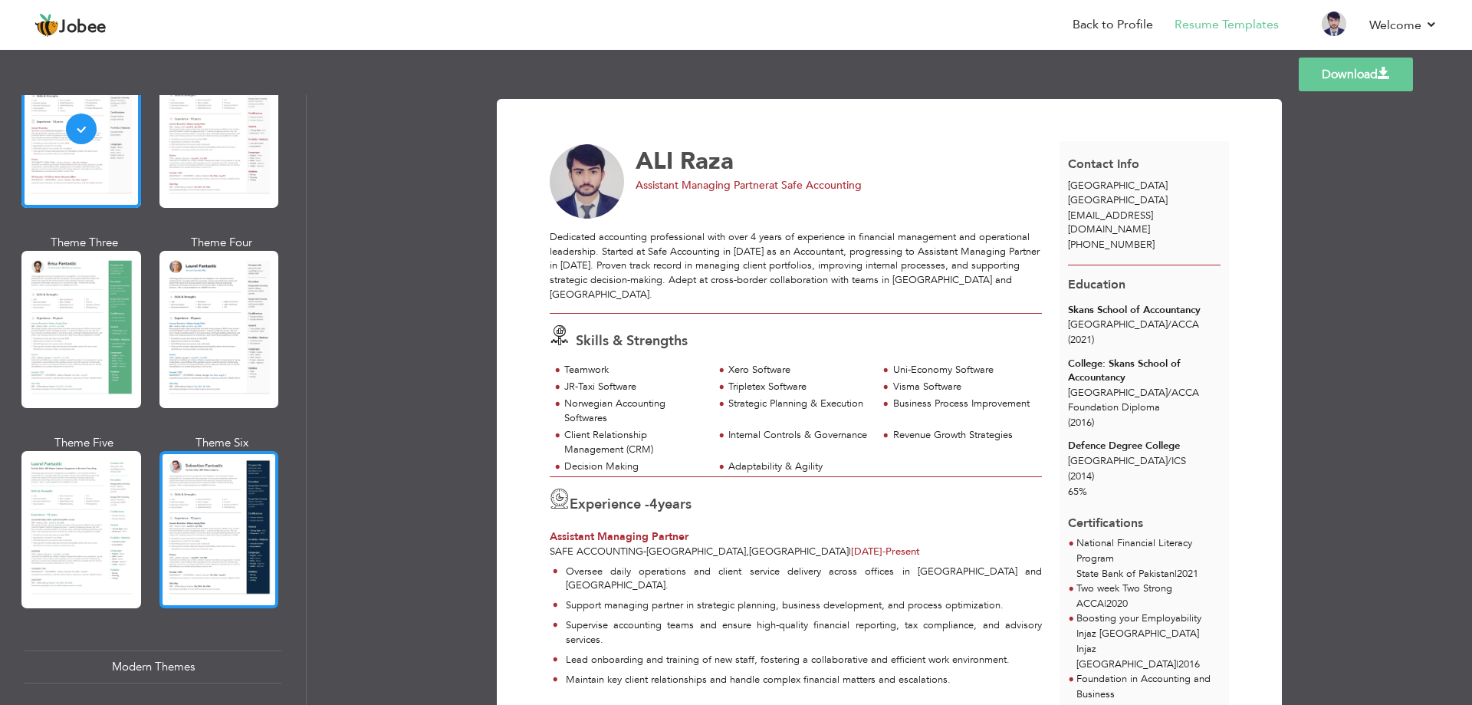
scroll to position [307, 0]
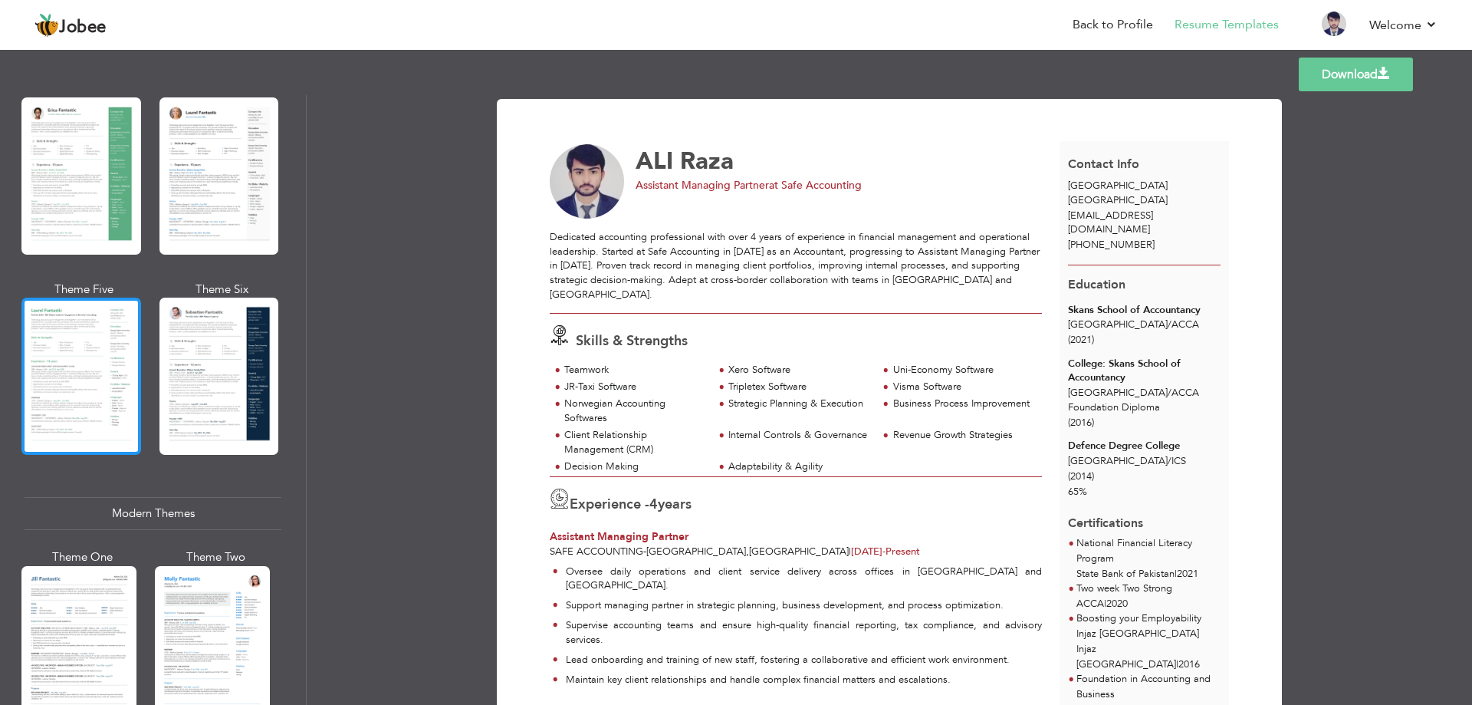
click at [89, 382] on div at bounding box center [81, 375] width 120 height 157
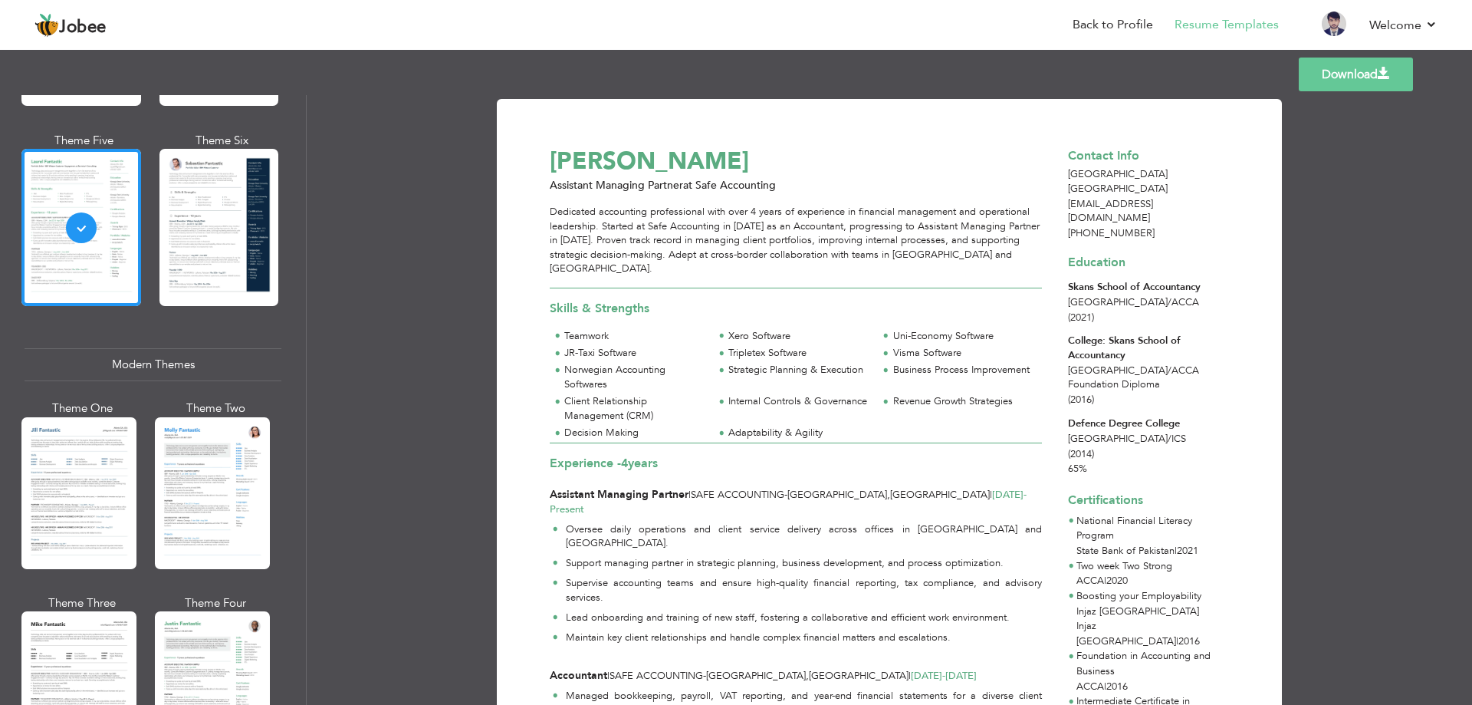
scroll to position [460, 0]
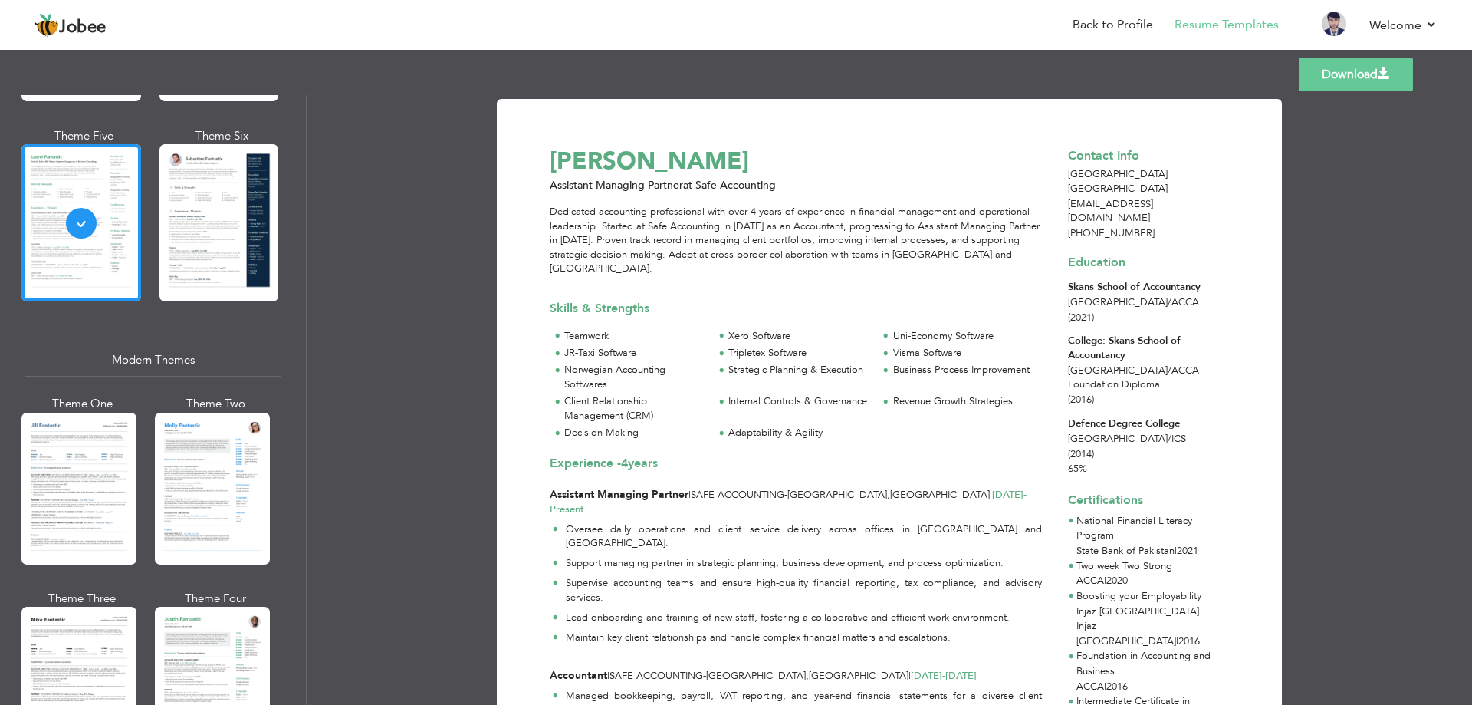
click at [1362, 74] on link "Download" at bounding box center [1356, 74] width 114 height 34
click at [823, 73] on div "Templates Download" at bounding box center [736, 74] width 1472 height 49
click at [90, 498] on div at bounding box center [78, 488] width 115 height 152
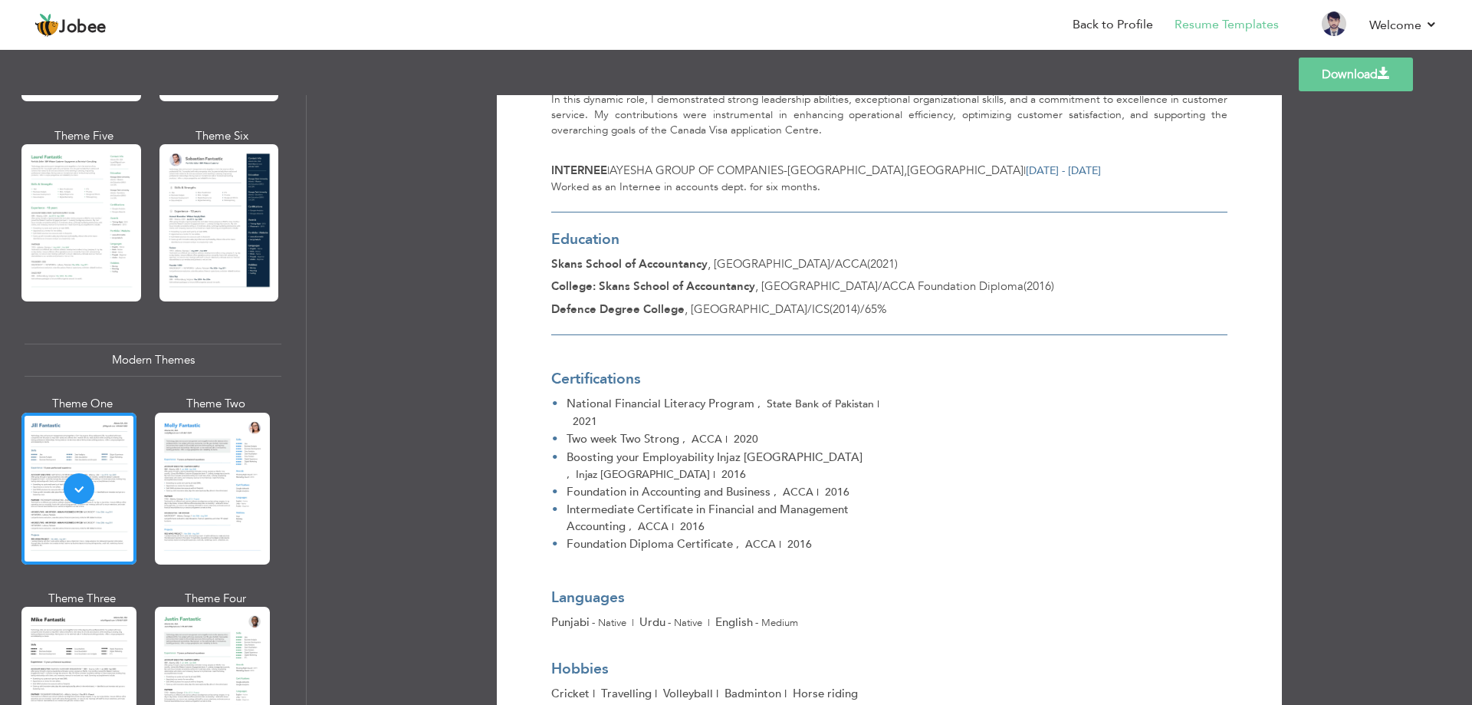
scroll to position [1047, 0]
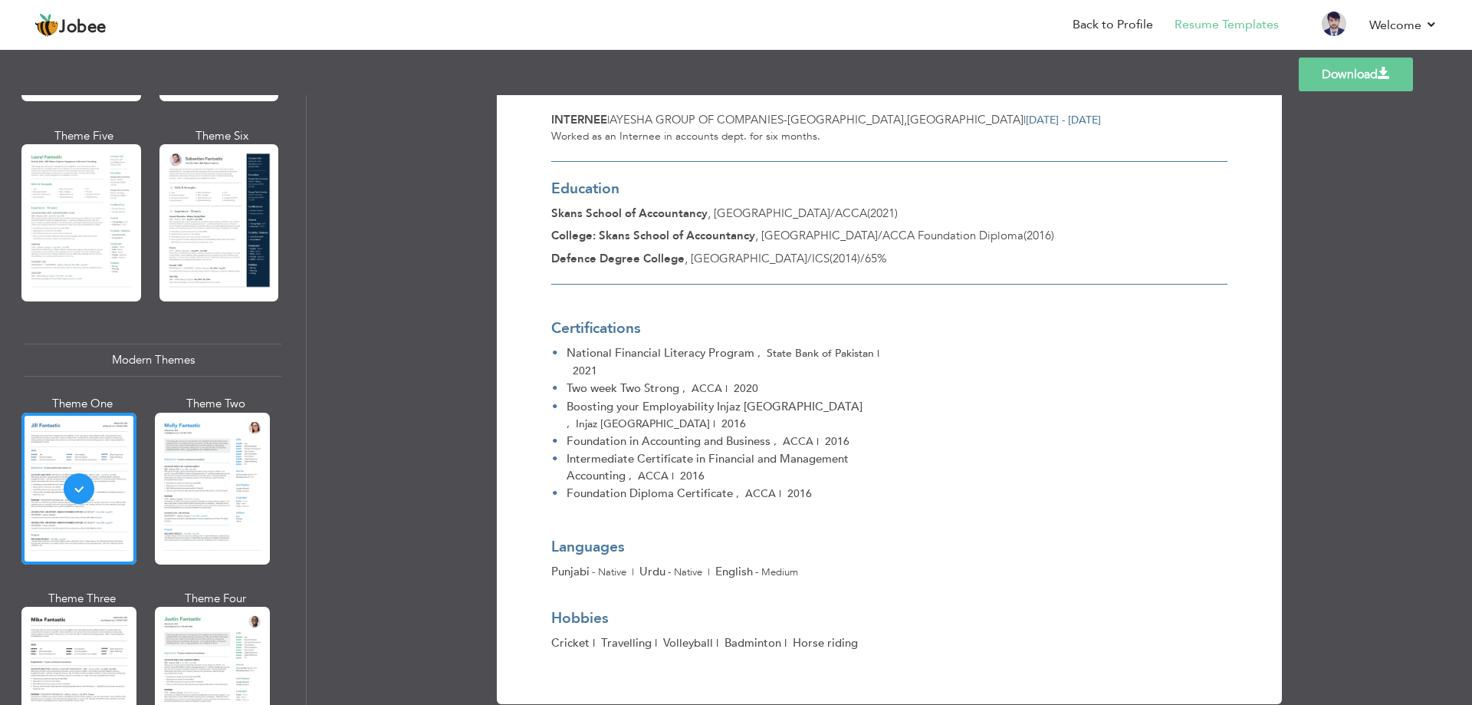
click at [1335, 82] on link "Download" at bounding box center [1356, 74] width 114 height 34
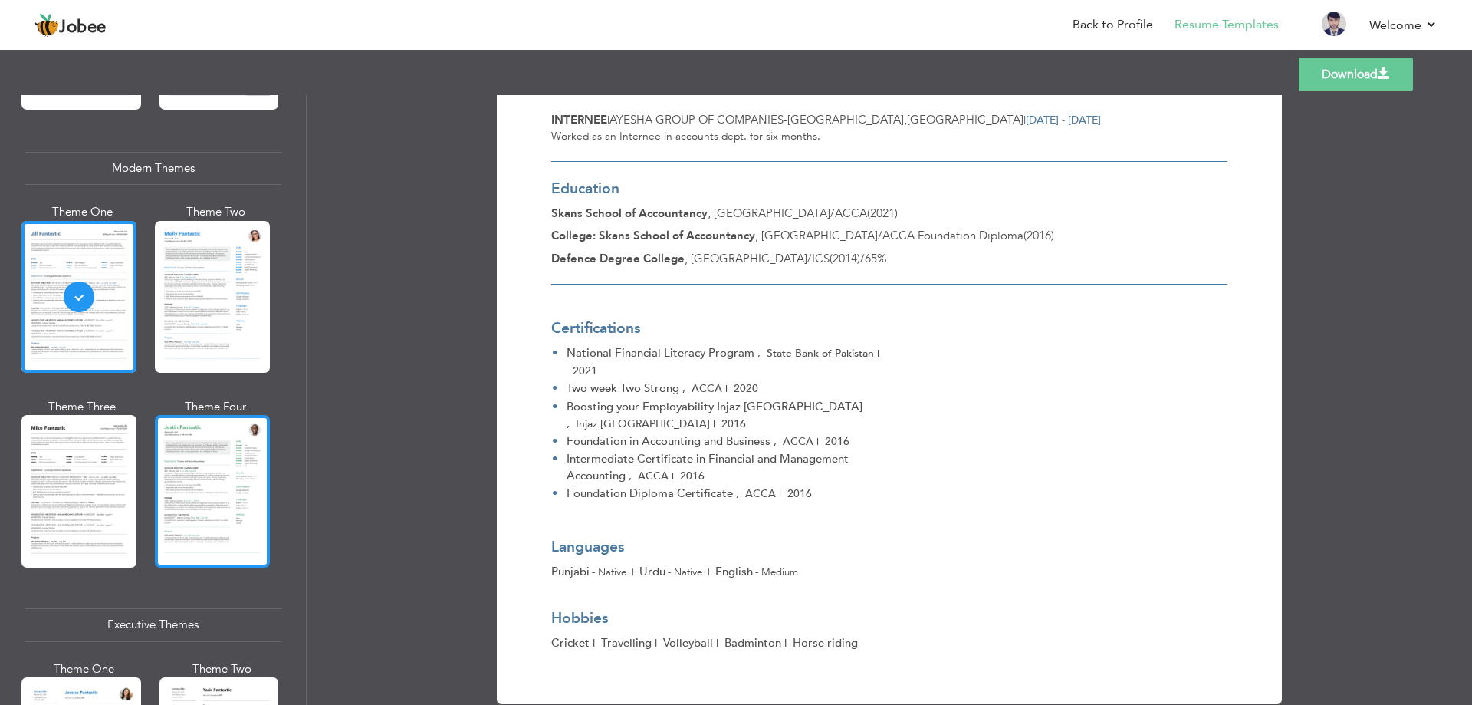
scroll to position [690, 0]
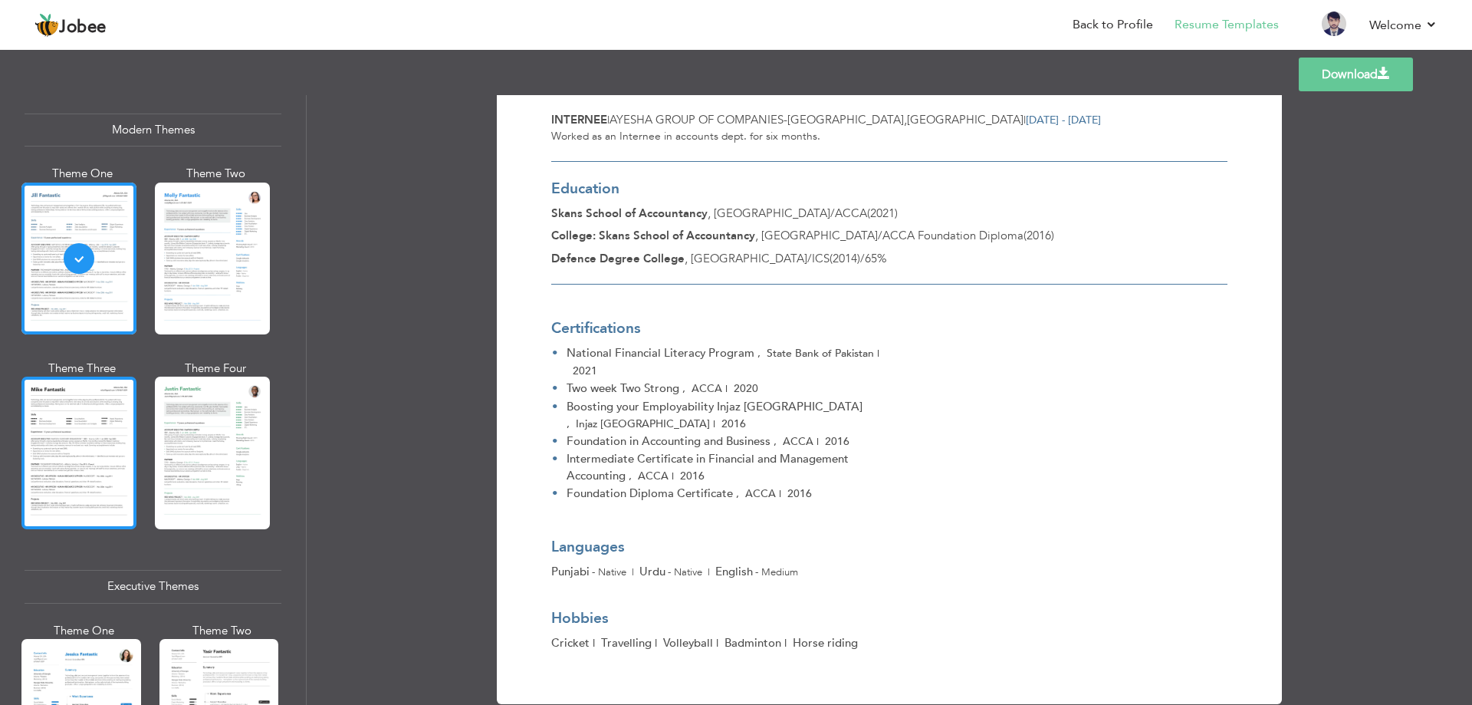
click at [90, 446] on div at bounding box center [78, 452] width 115 height 152
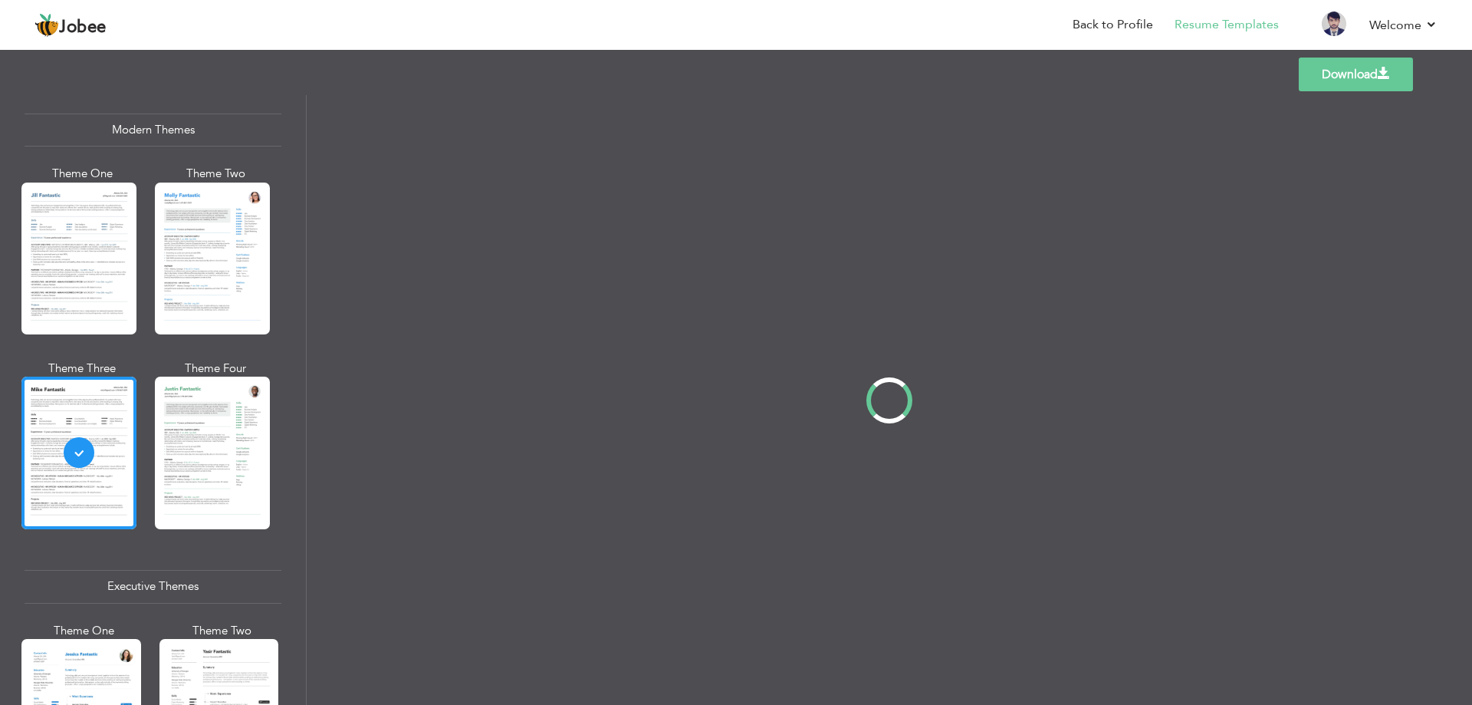
scroll to position [0, 0]
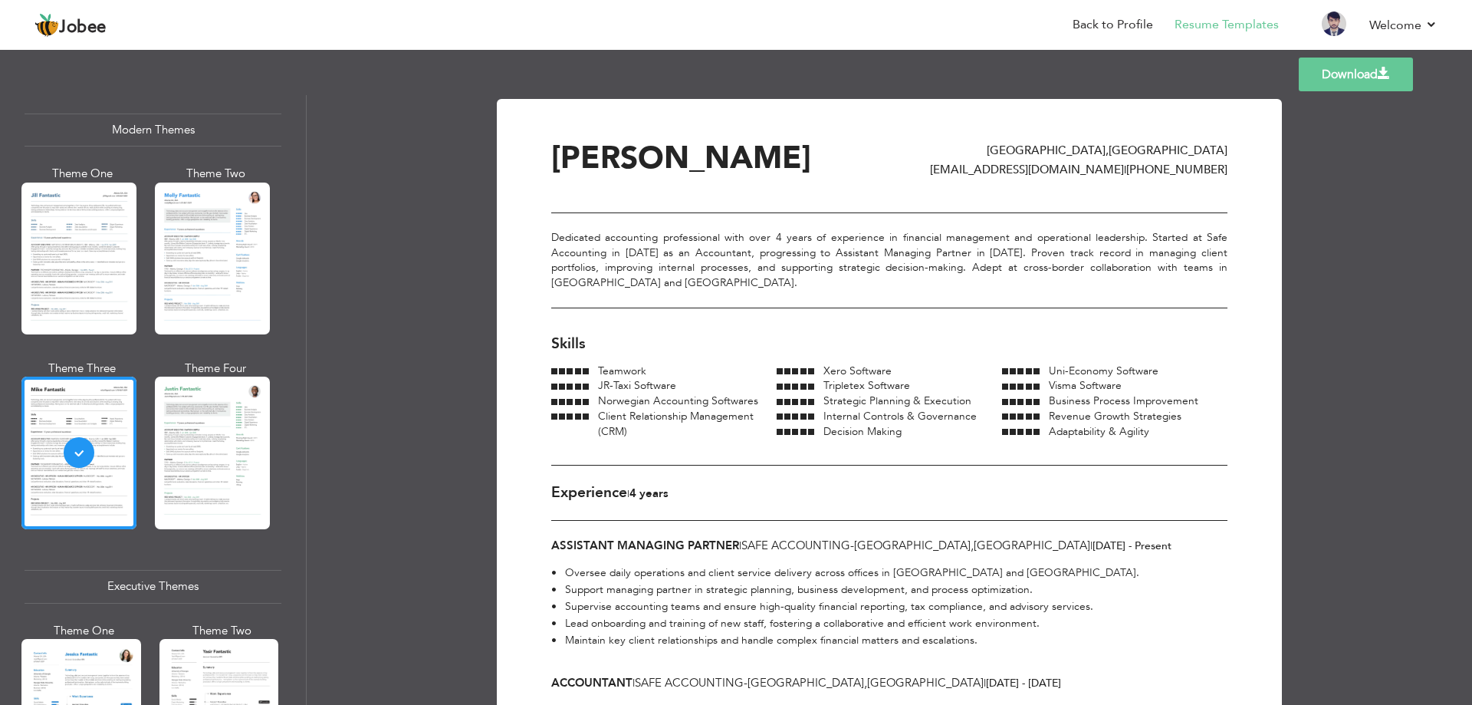
click at [1352, 75] on link "Download" at bounding box center [1356, 74] width 114 height 34
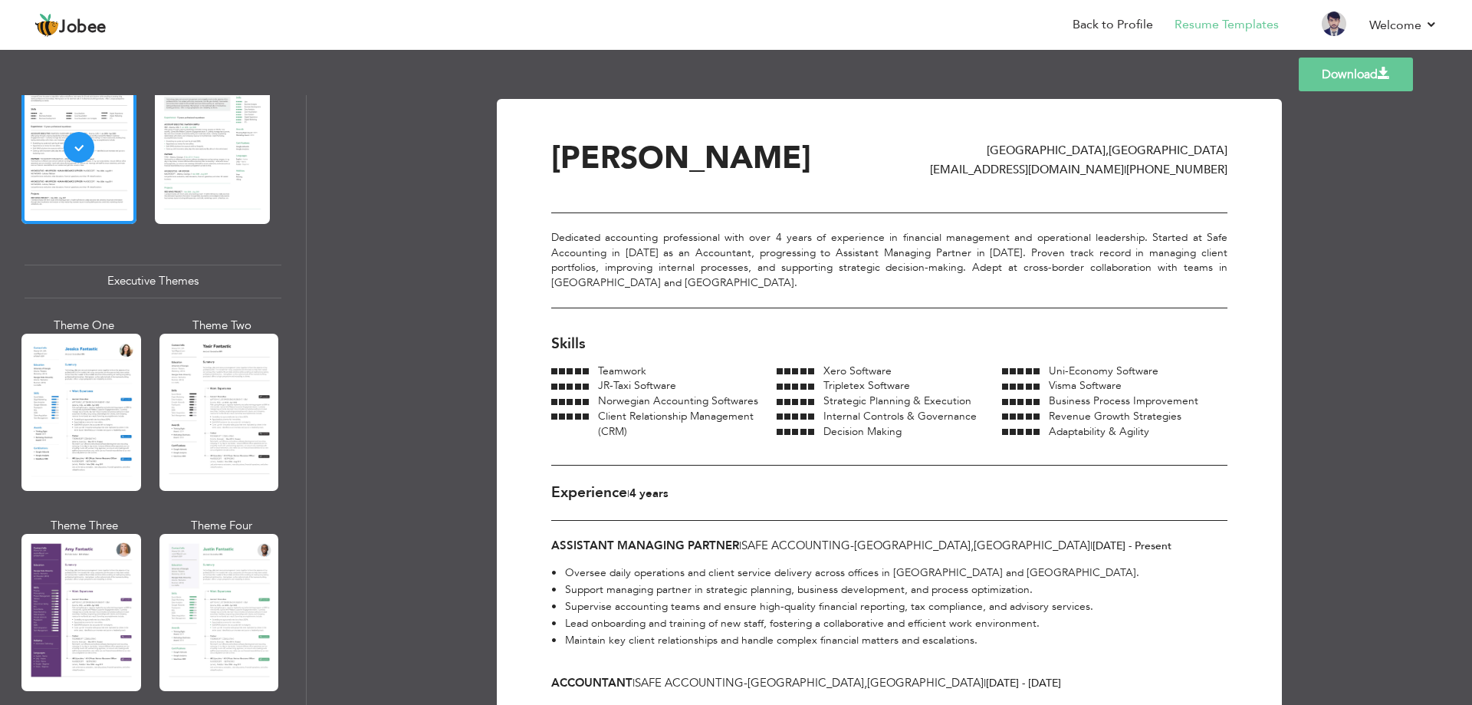
scroll to position [997, 0]
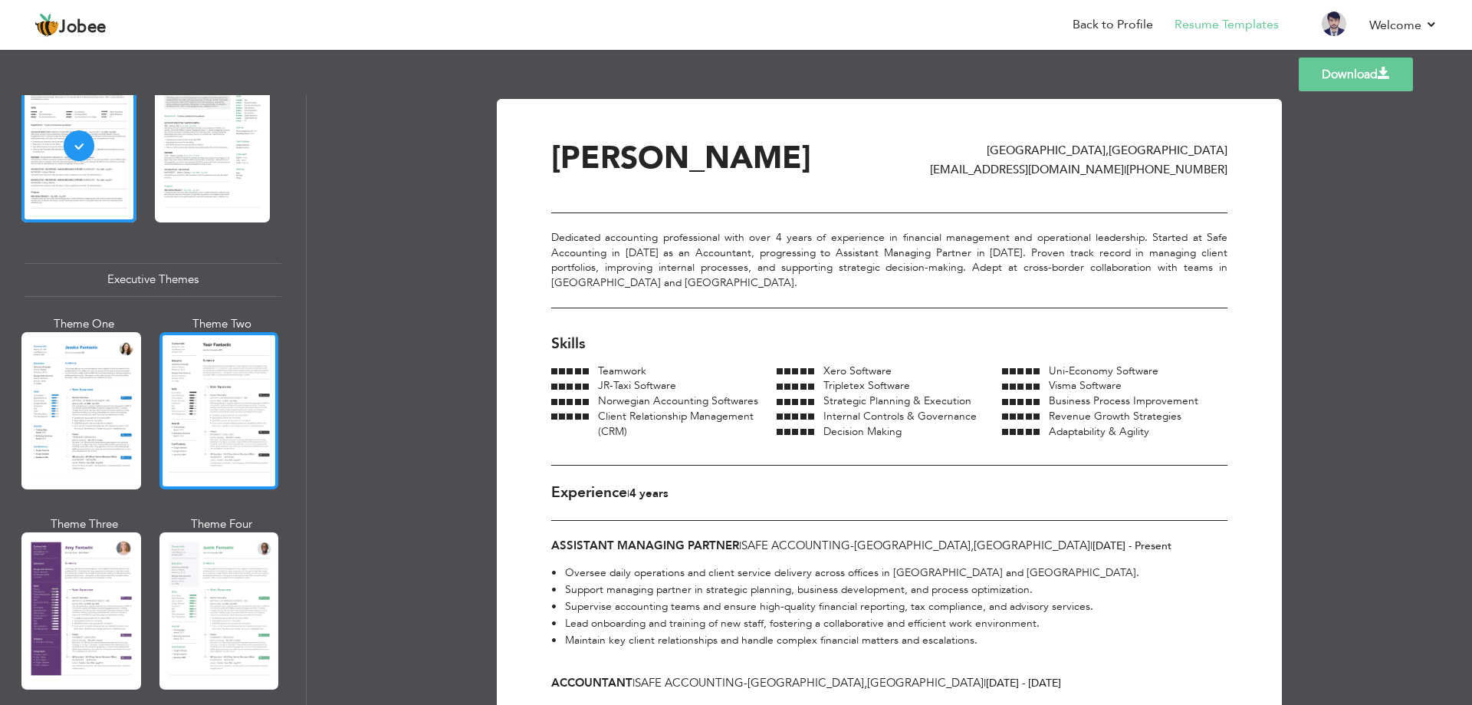
click at [207, 386] on div at bounding box center [219, 410] width 120 height 157
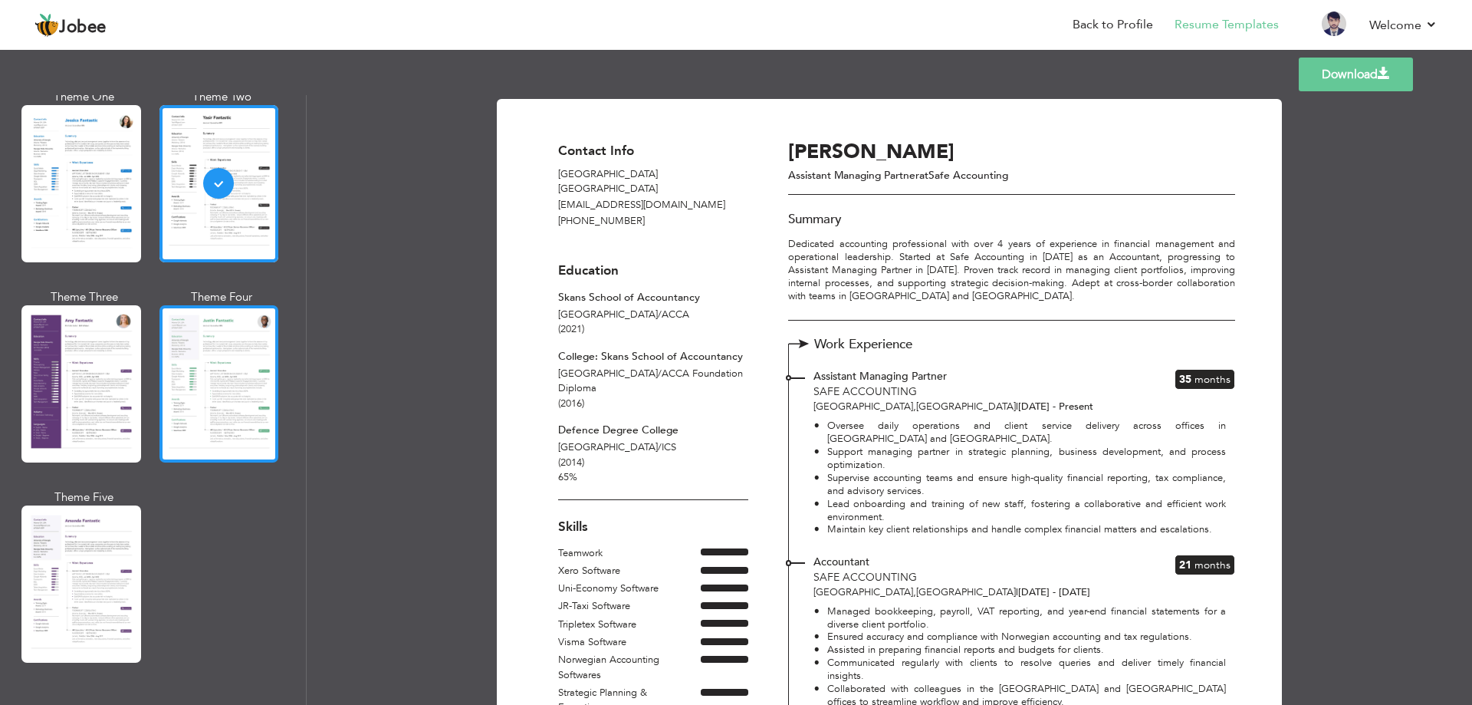
scroll to position [1227, 0]
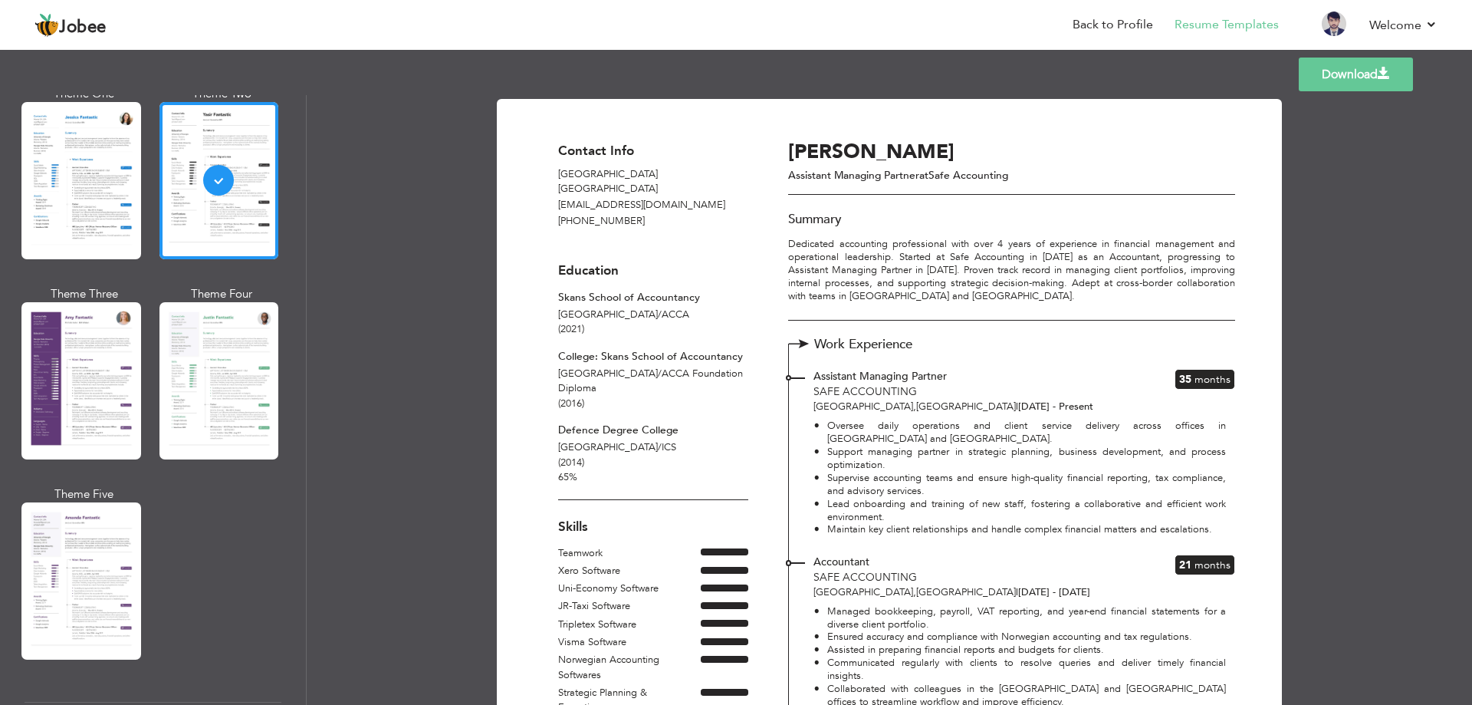
click at [1355, 80] on link "Download" at bounding box center [1356, 74] width 114 height 34
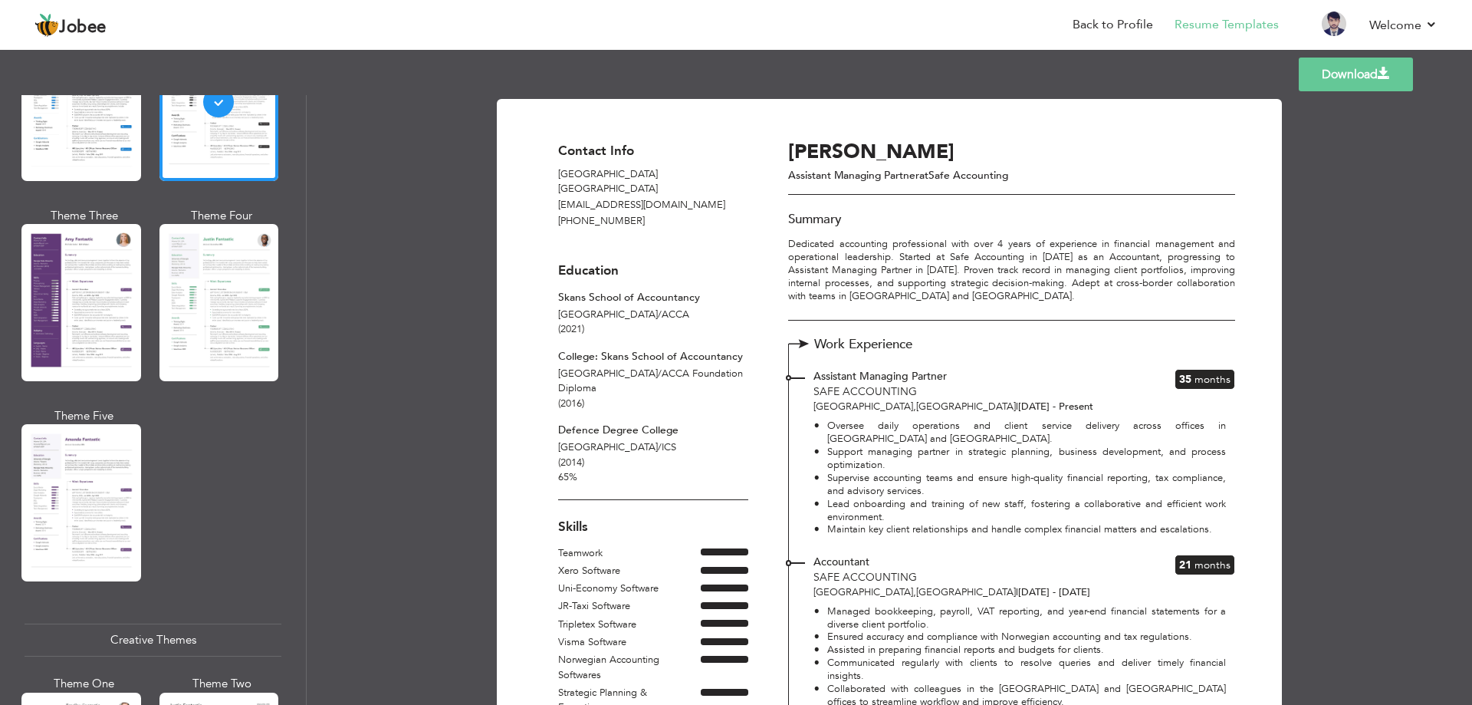
scroll to position [1380, 0]
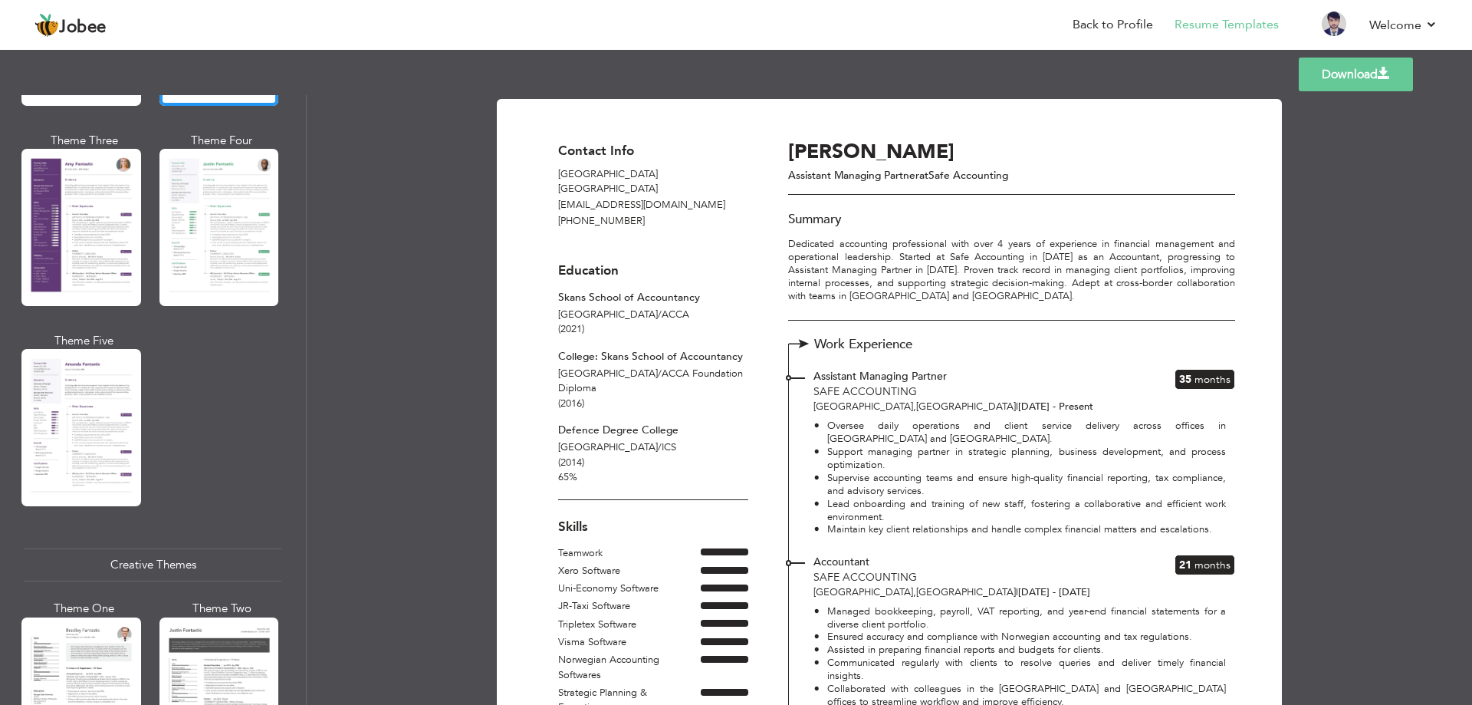
drag, startPoint x: 105, startPoint y: 425, endPoint x: 178, endPoint y: 455, distance: 78.4
click at [105, 425] on div at bounding box center [81, 427] width 120 height 157
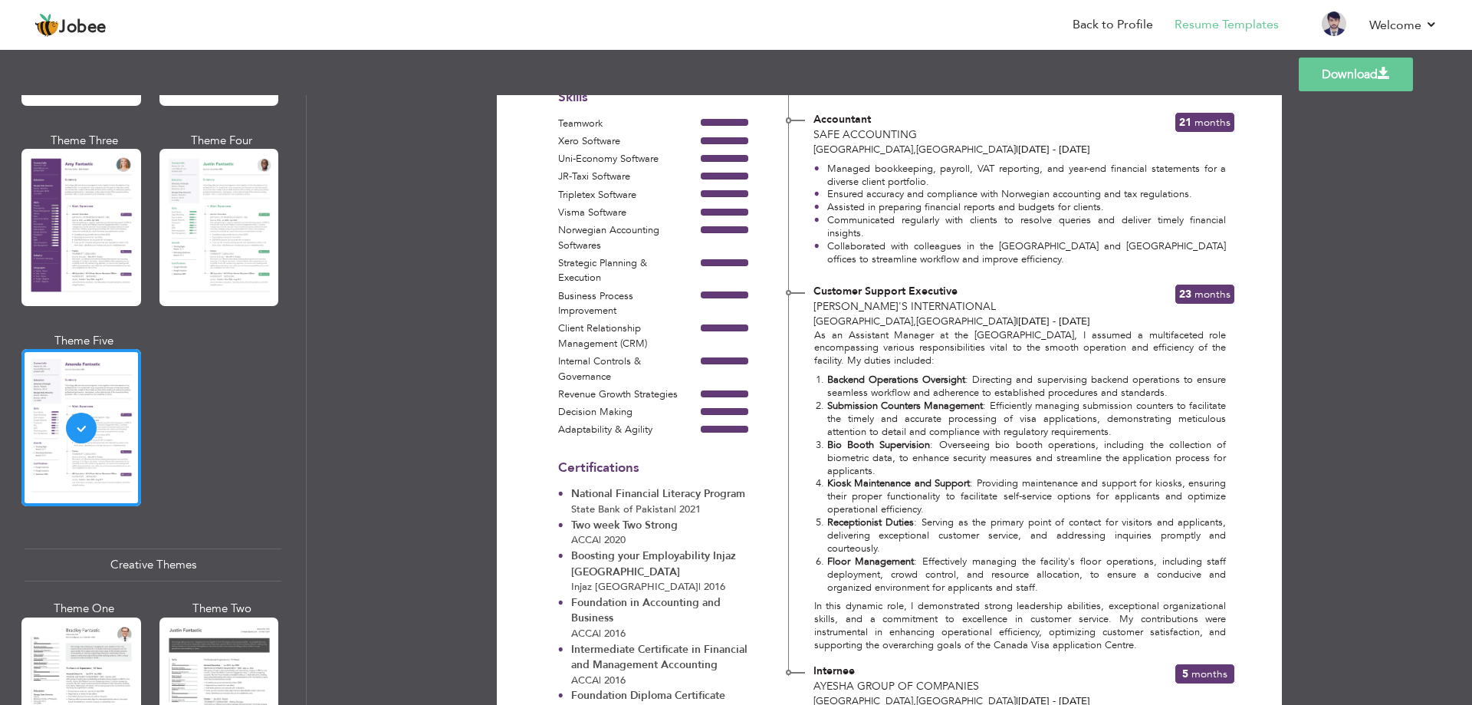
scroll to position [440, 0]
click at [1358, 77] on link "Download" at bounding box center [1356, 74] width 114 height 34
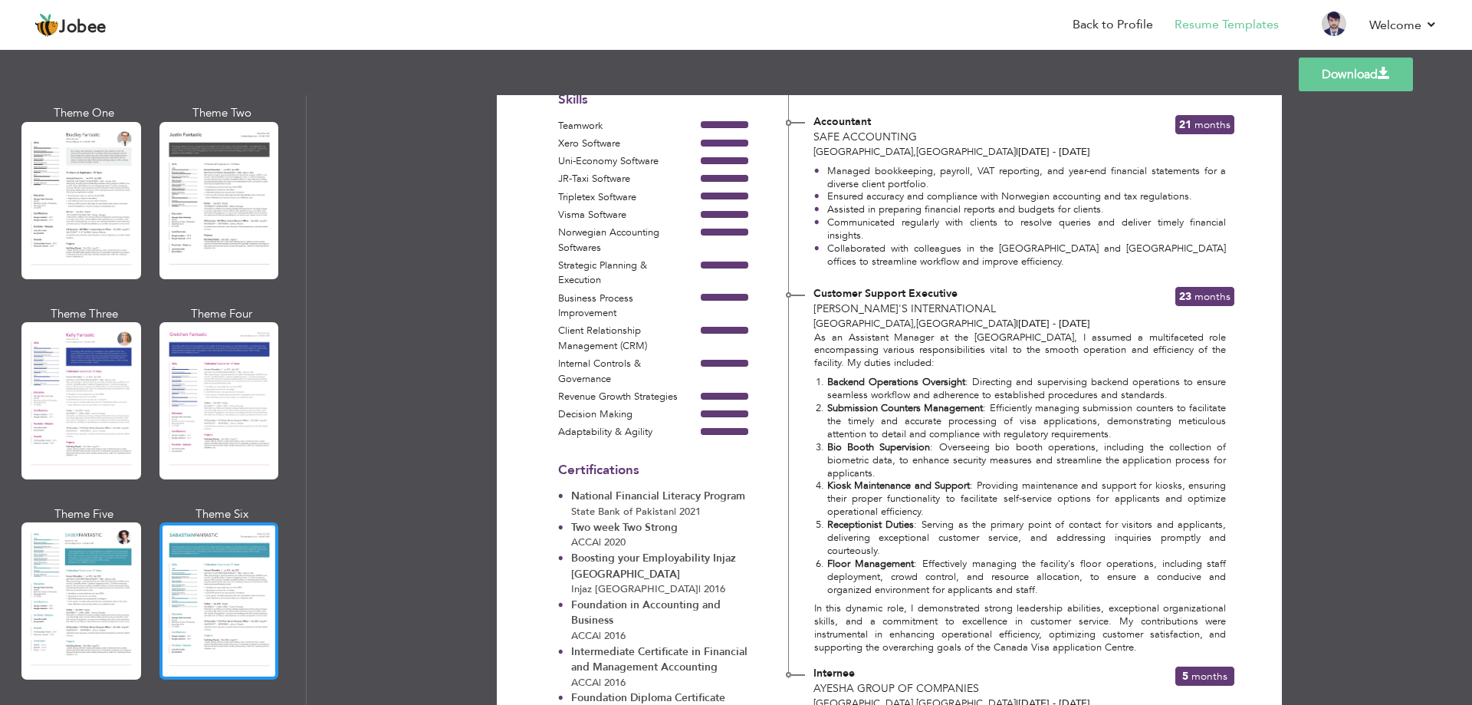
scroll to position [1840, 0]
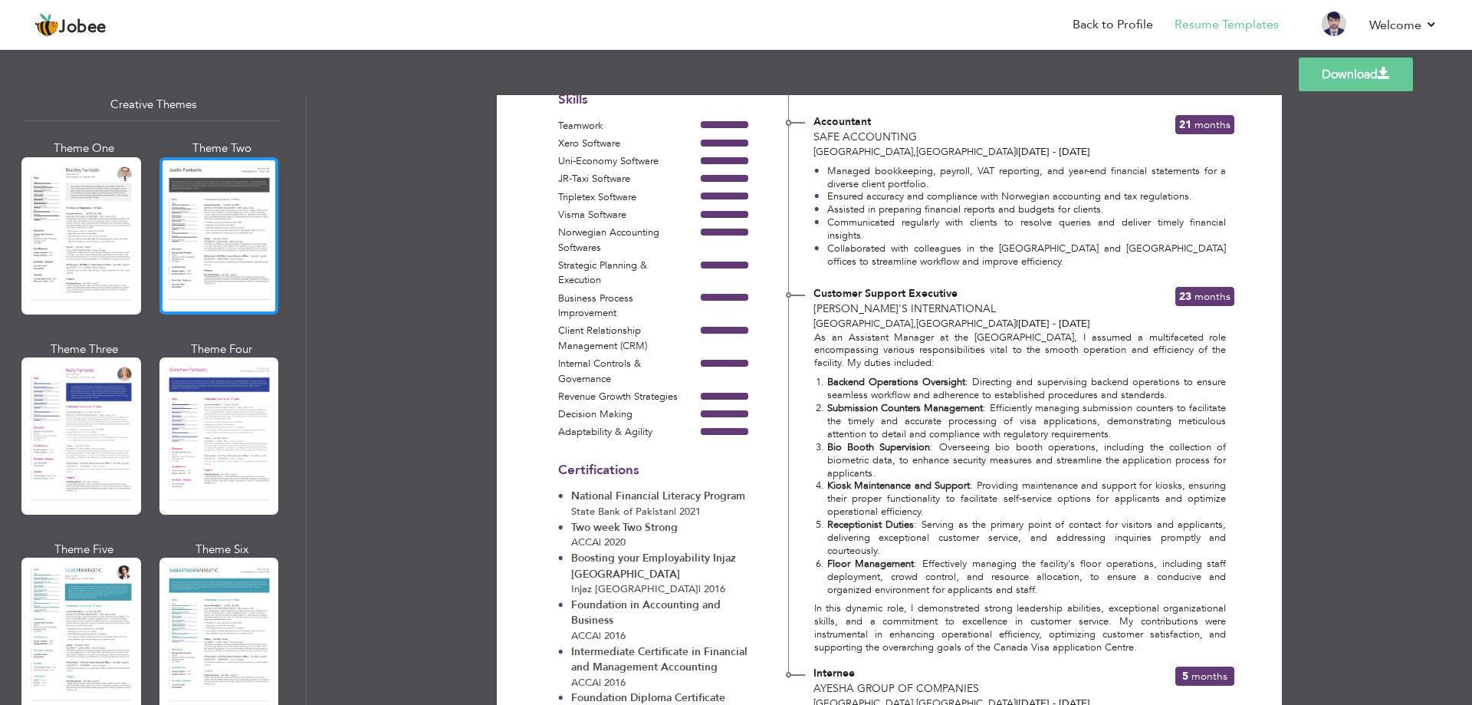
click at [222, 241] on div at bounding box center [219, 235] width 120 height 157
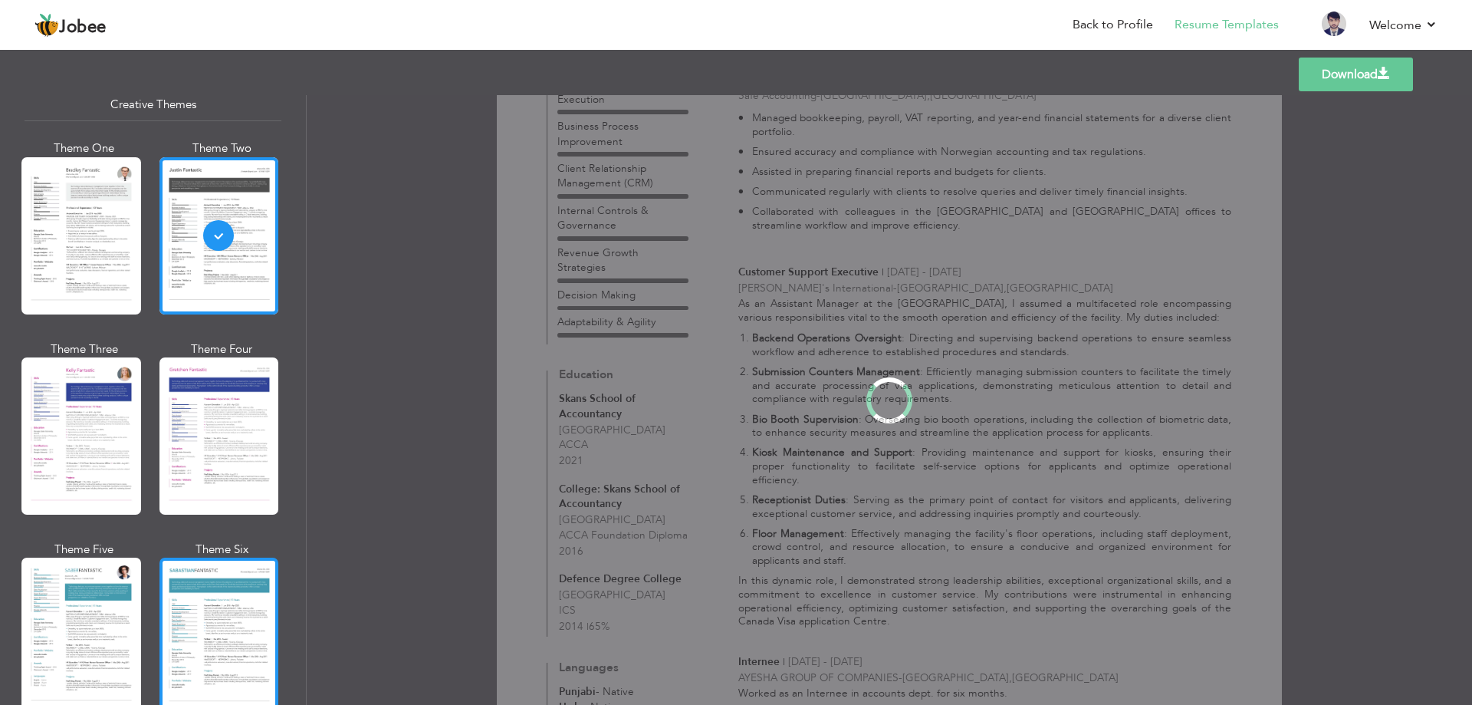
scroll to position [0, 0]
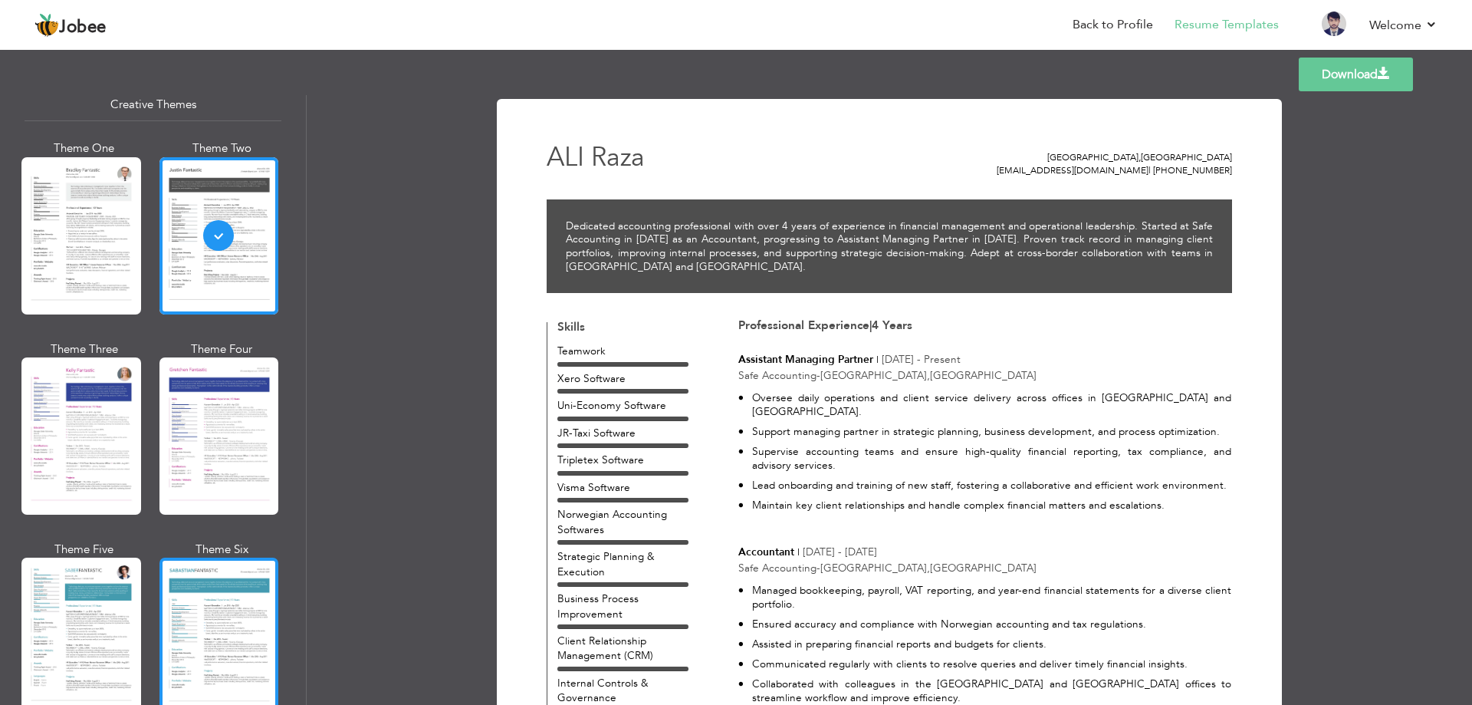
click at [225, 596] on div at bounding box center [219, 635] width 120 height 157
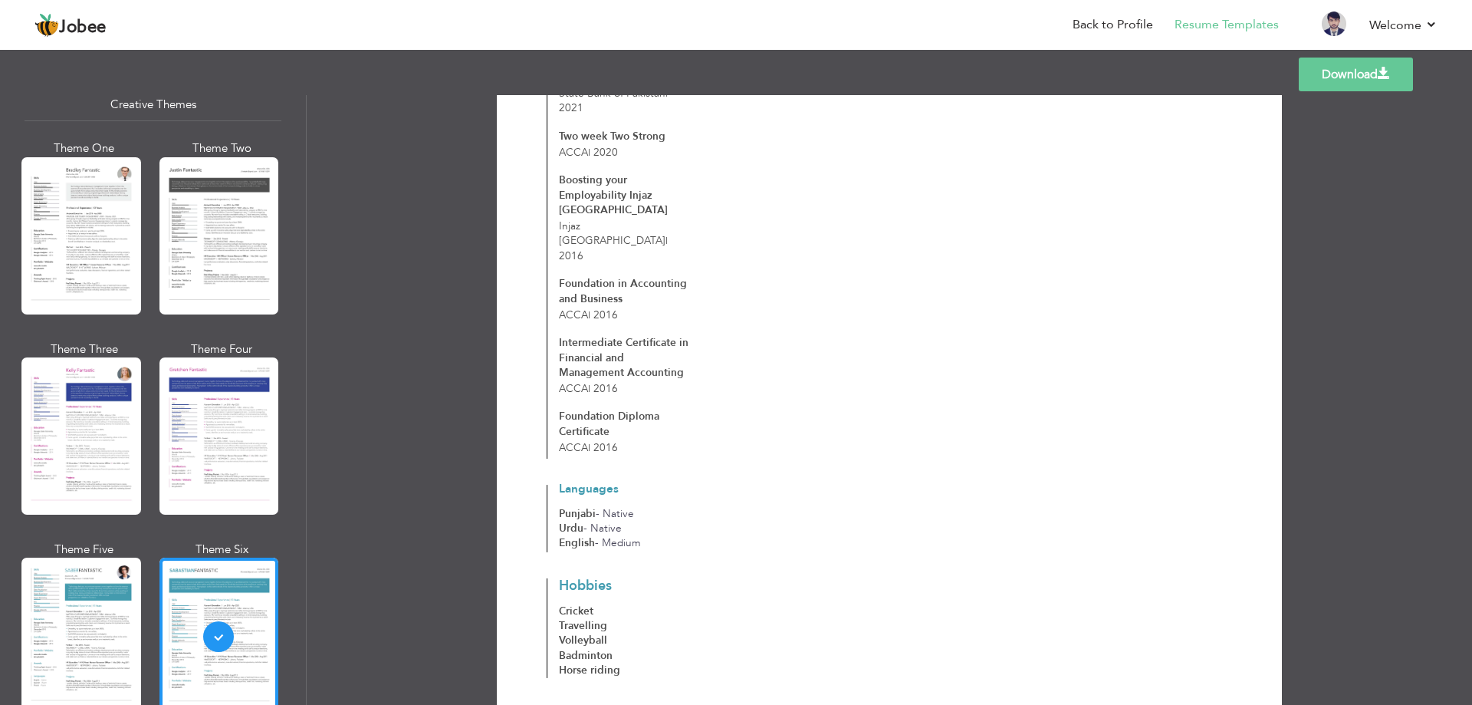
scroll to position [1107, 0]
drag, startPoint x: 223, startPoint y: 250, endPoint x: 227, endPoint y: 265, distance: 15.8
click at [223, 250] on div at bounding box center [219, 235] width 120 height 157
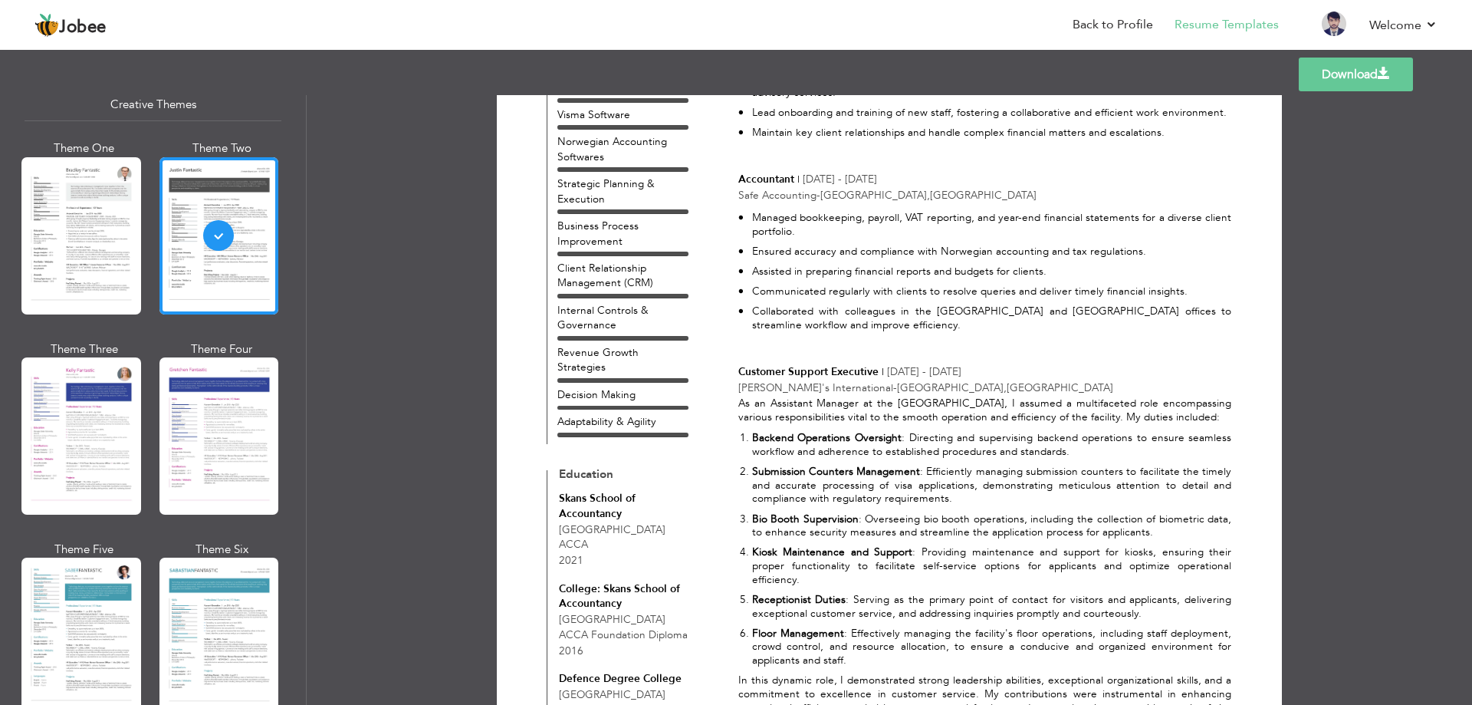
scroll to position [0, 0]
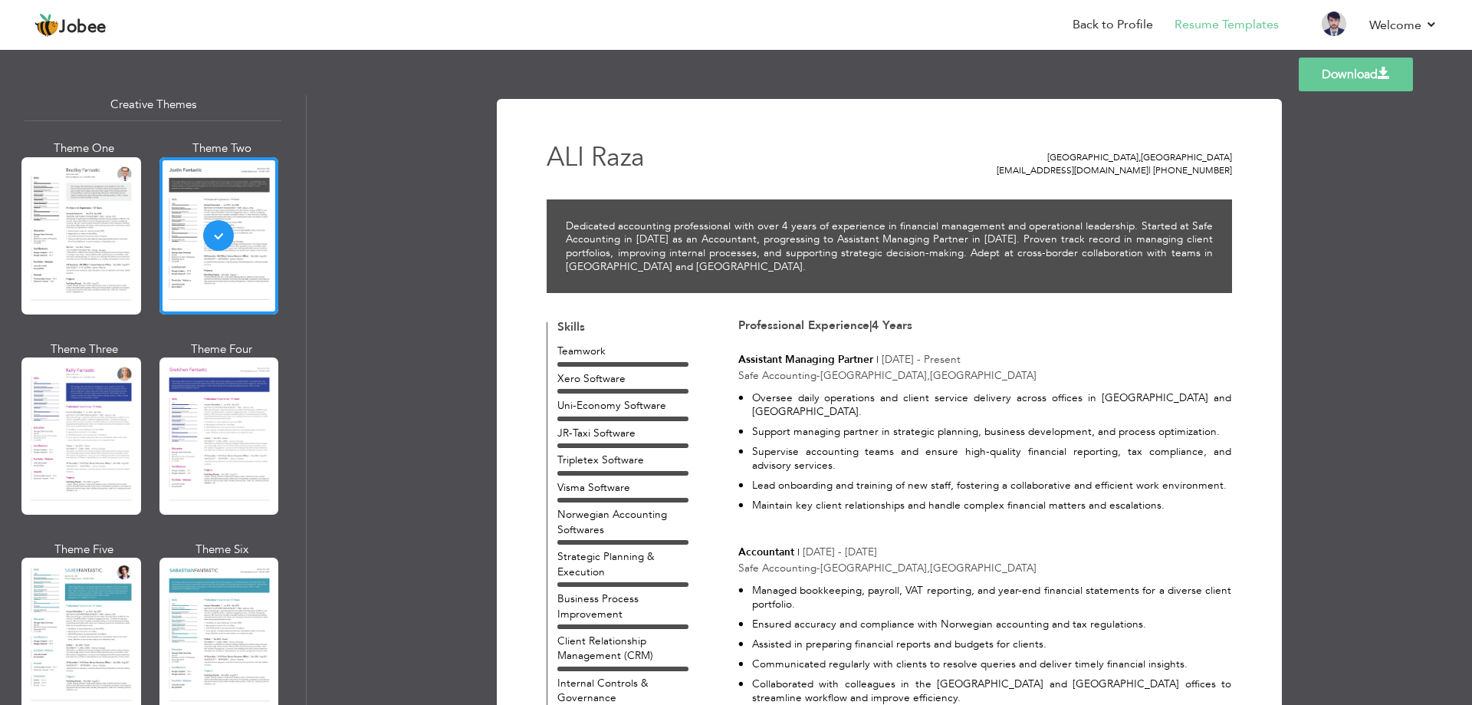
click at [1312, 72] on link "Download" at bounding box center [1356, 74] width 114 height 34
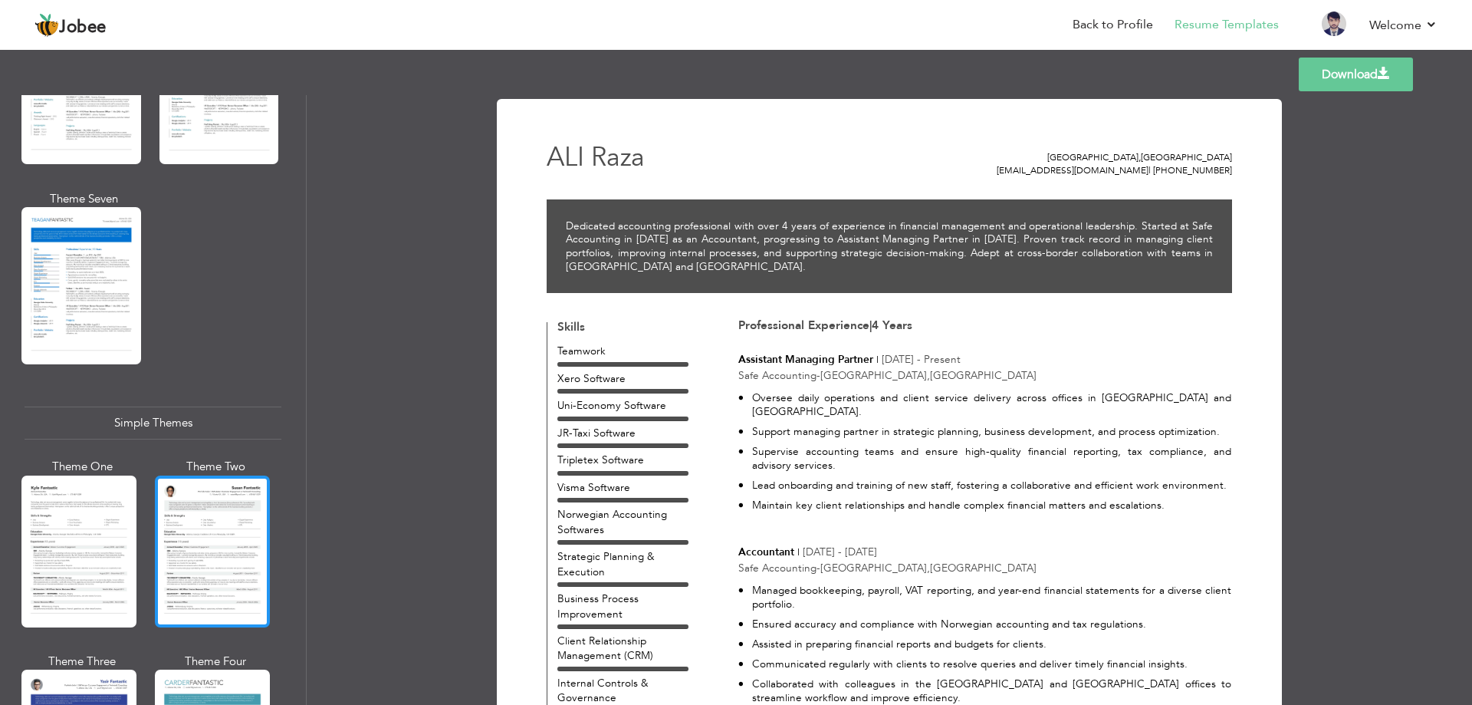
scroll to position [2516, 0]
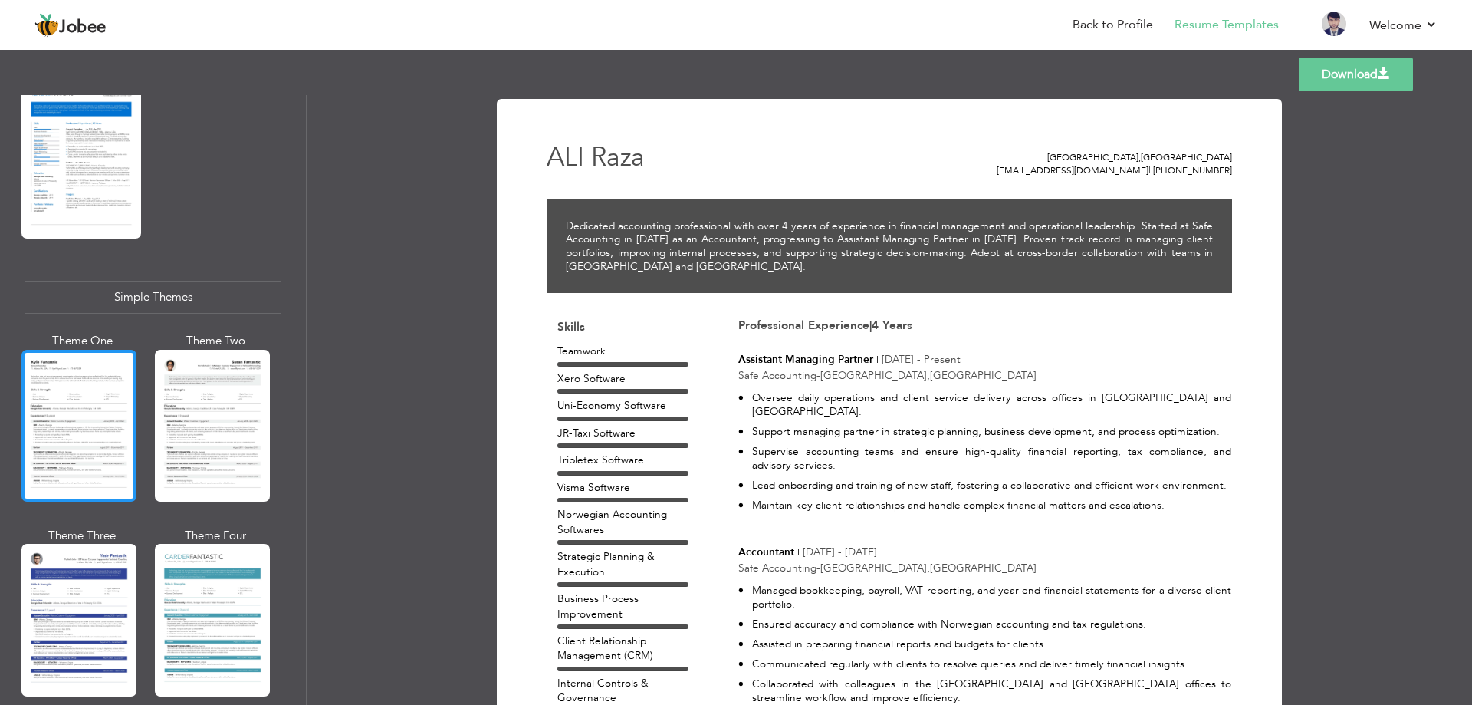
click at [103, 355] on div at bounding box center [78, 426] width 115 height 152
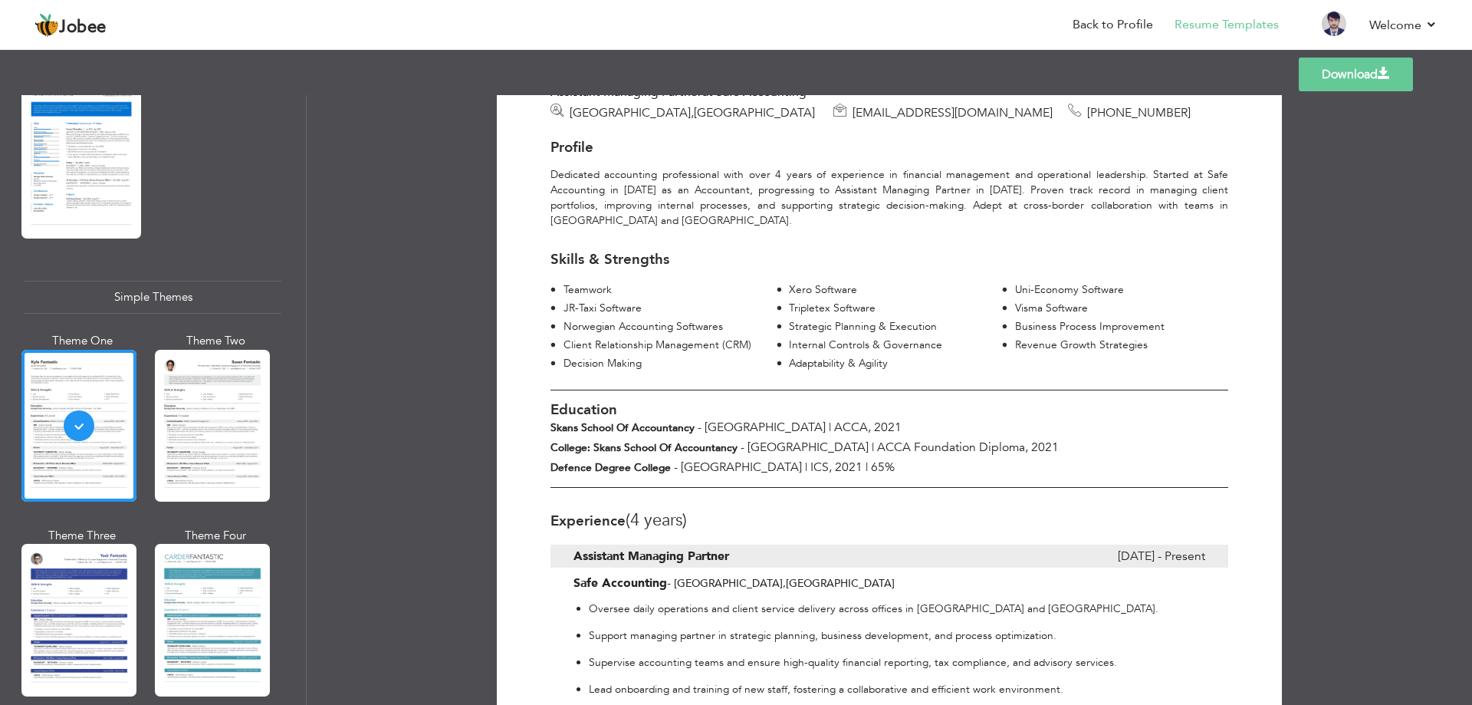
scroll to position [230, 0]
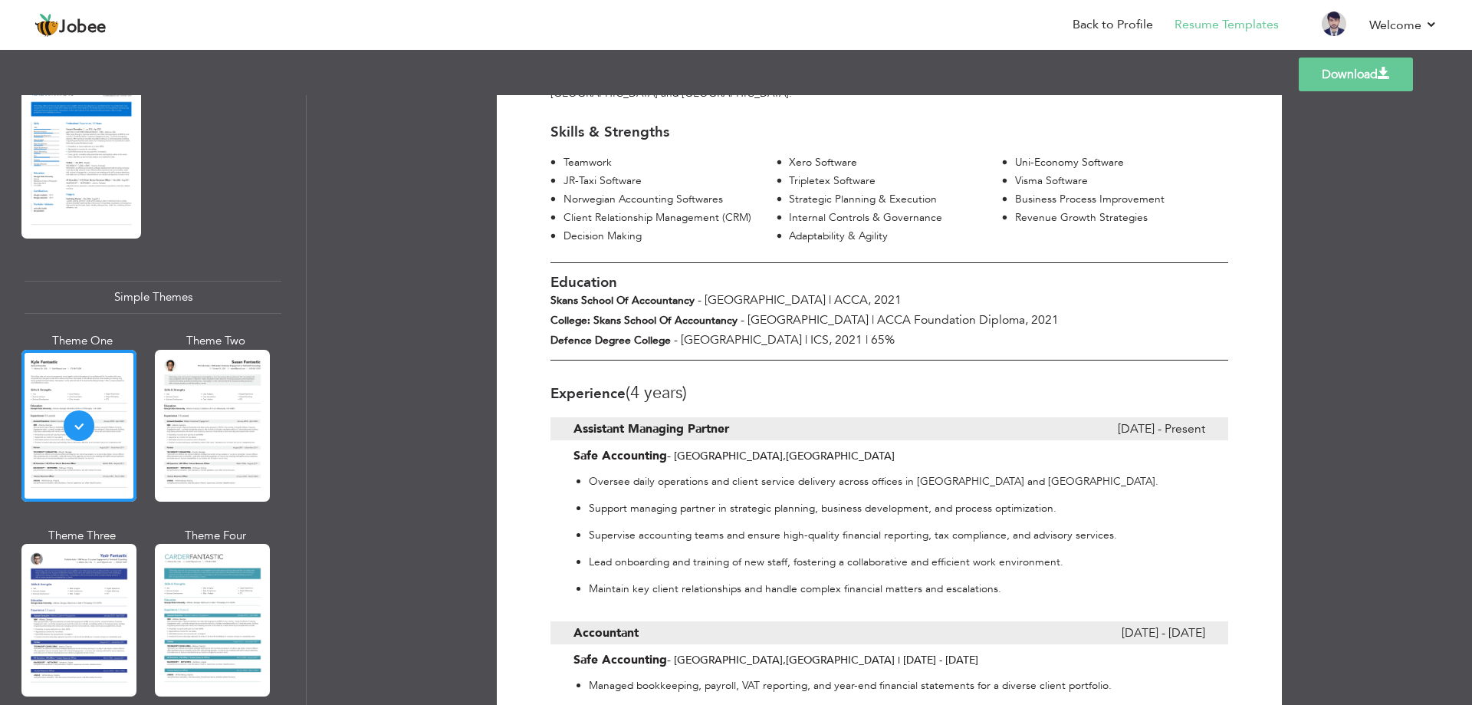
click at [1345, 68] on link "Download" at bounding box center [1356, 74] width 114 height 34
drag, startPoint x: 1310, startPoint y: 384, endPoint x: 1316, endPoint y: 389, distance: 8.1
click at [1310, 384] on div "Download [PERSON_NAME] Assistant Managing Partner at Safe Accounting [GEOGRAPHI…" at bounding box center [889, 399] width 1165 height 609
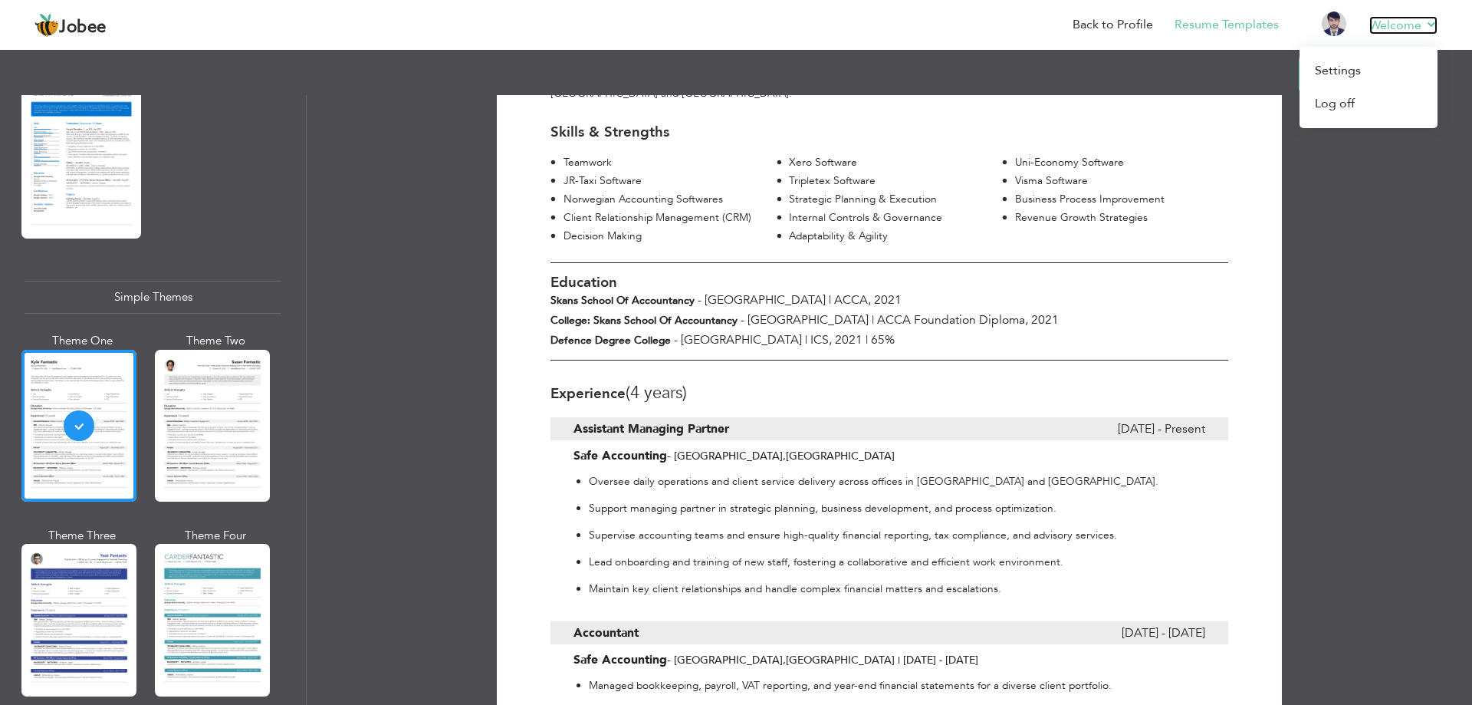
click at [1406, 18] on link "Welcome" at bounding box center [1403, 25] width 68 height 18
click at [1345, 102] on link "Log off" at bounding box center [1368, 103] width 138 height 33
